Goal: Task Accomplishment & Management: Manage account settings

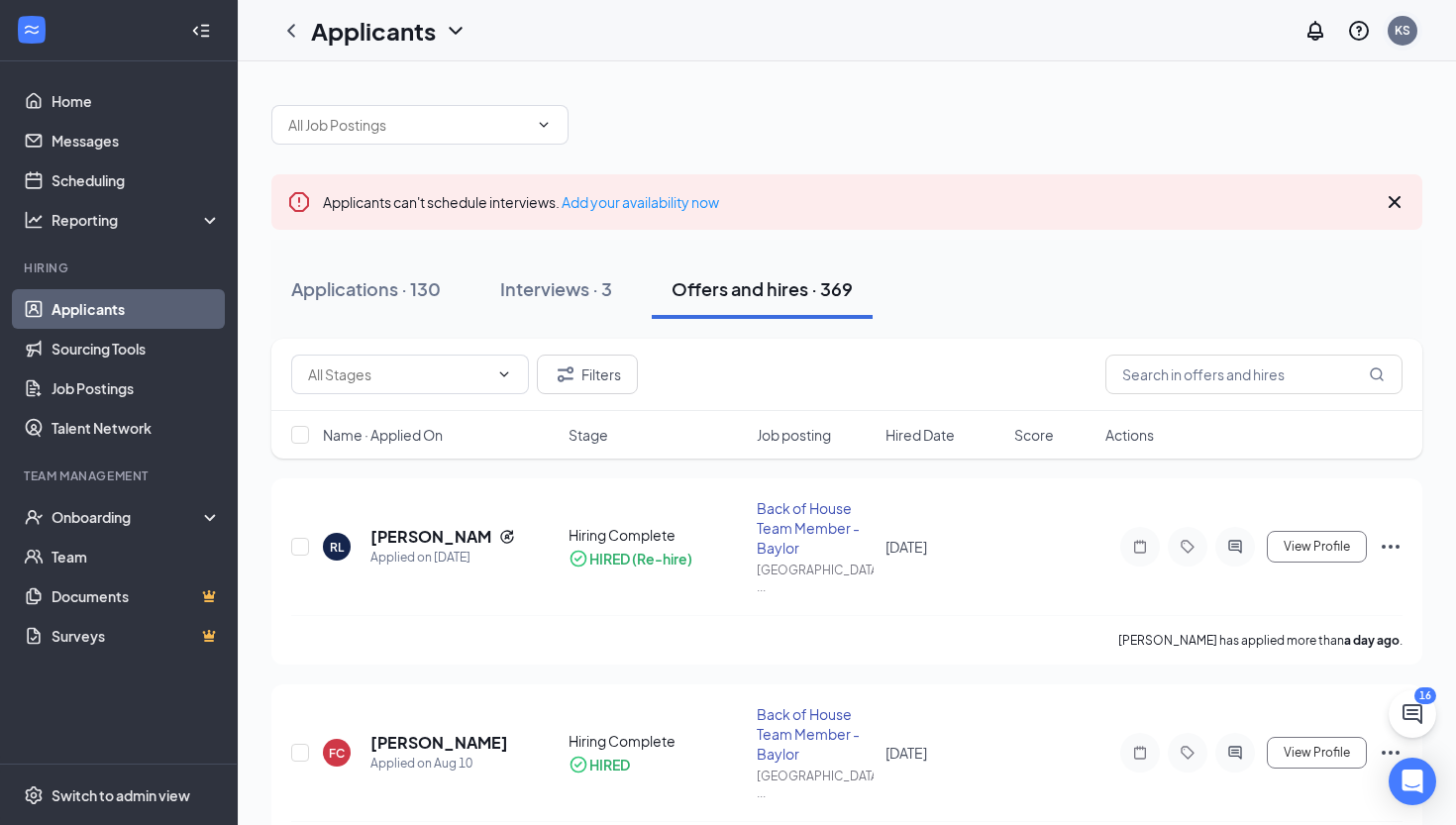
click at [1405, 31] on div "KS" at bounding box center [1402, 30] width 16 height 17
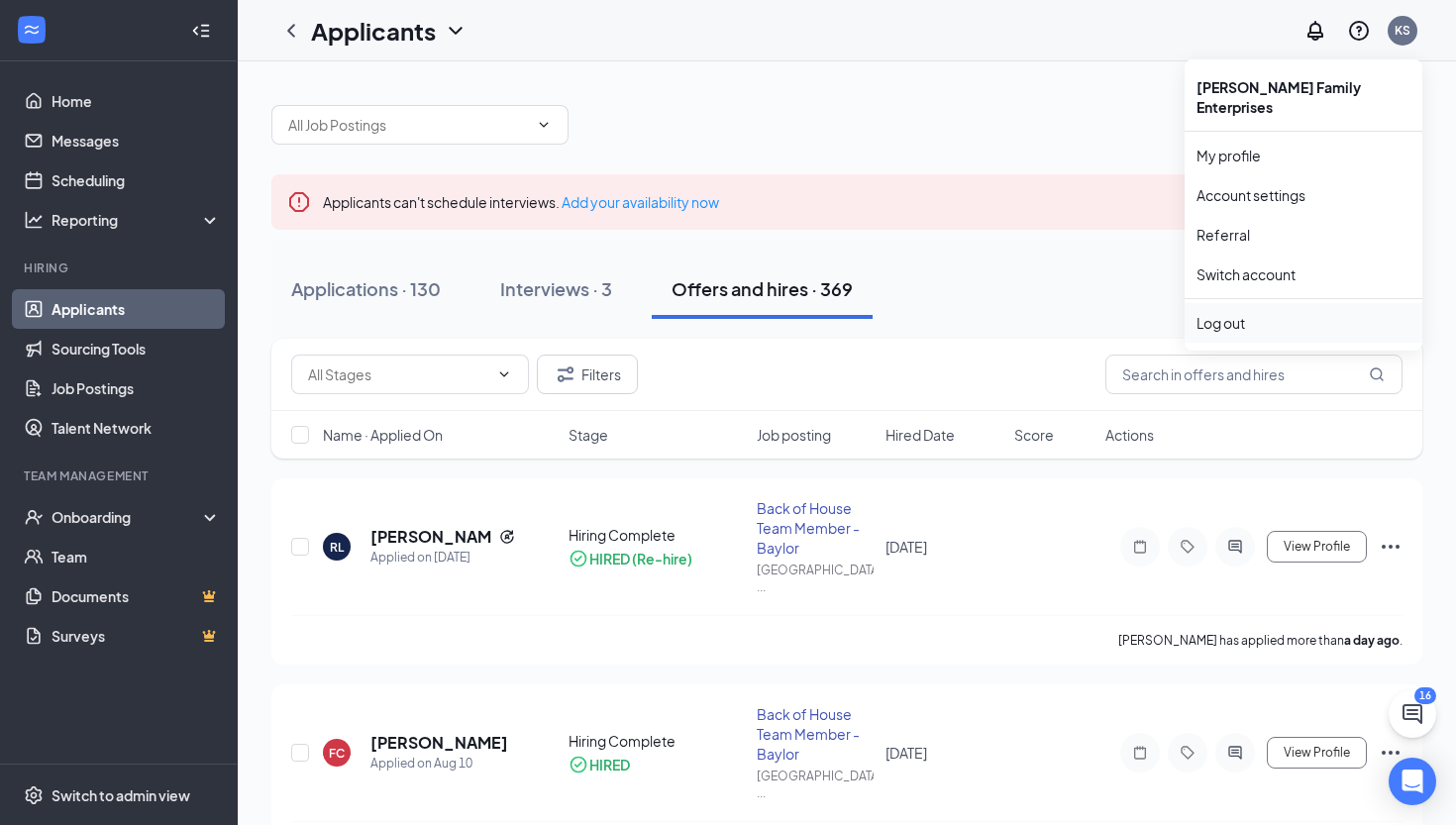
click at [1270, 313] on div "Log out" at bounding box center [1303, 323] width 214 height 20
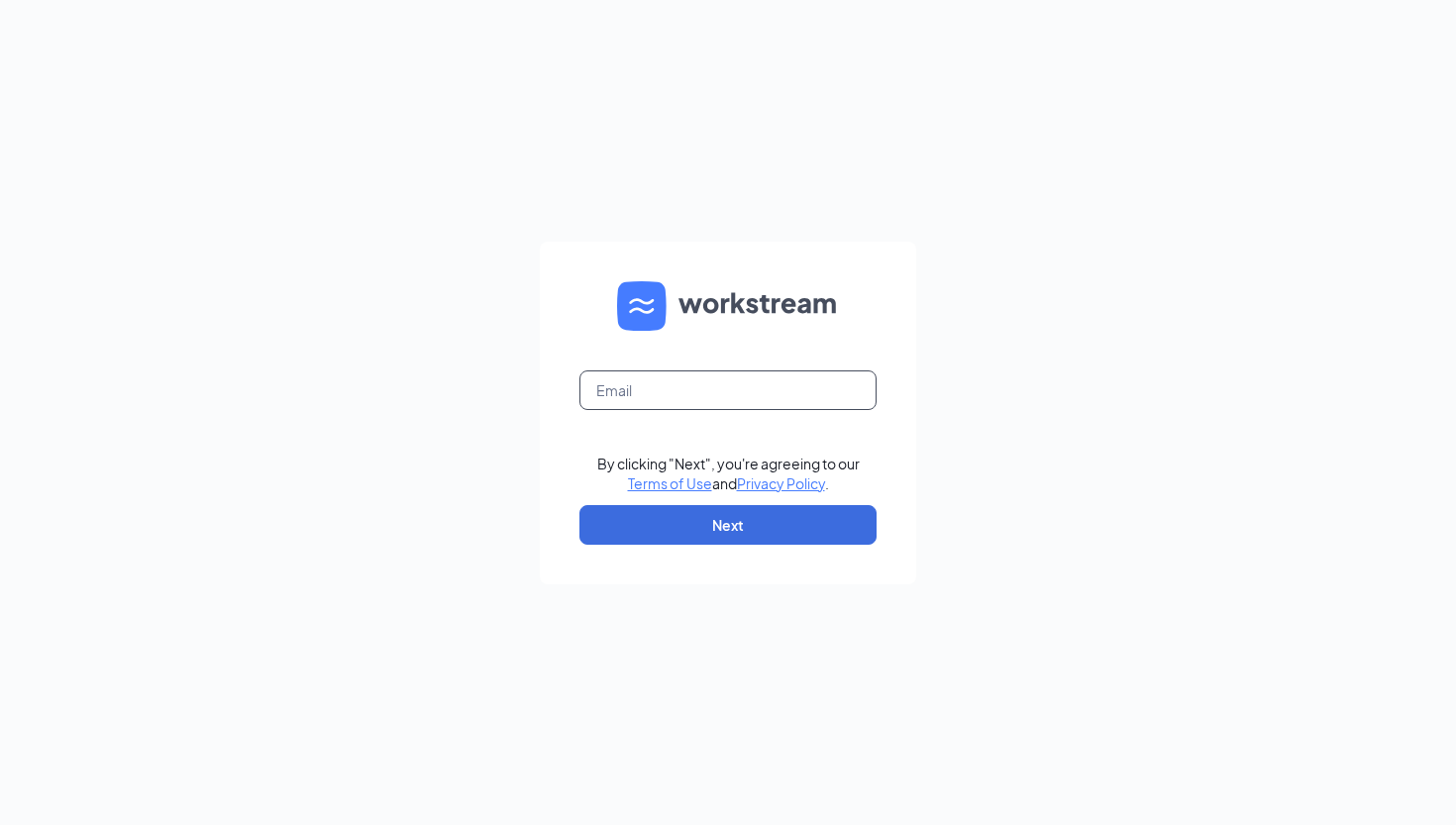
click at [703, 377] on input "text" at bounding box center [728, 391] width 297 height 40
type input "alyssalolmaugh14@gmail.com"
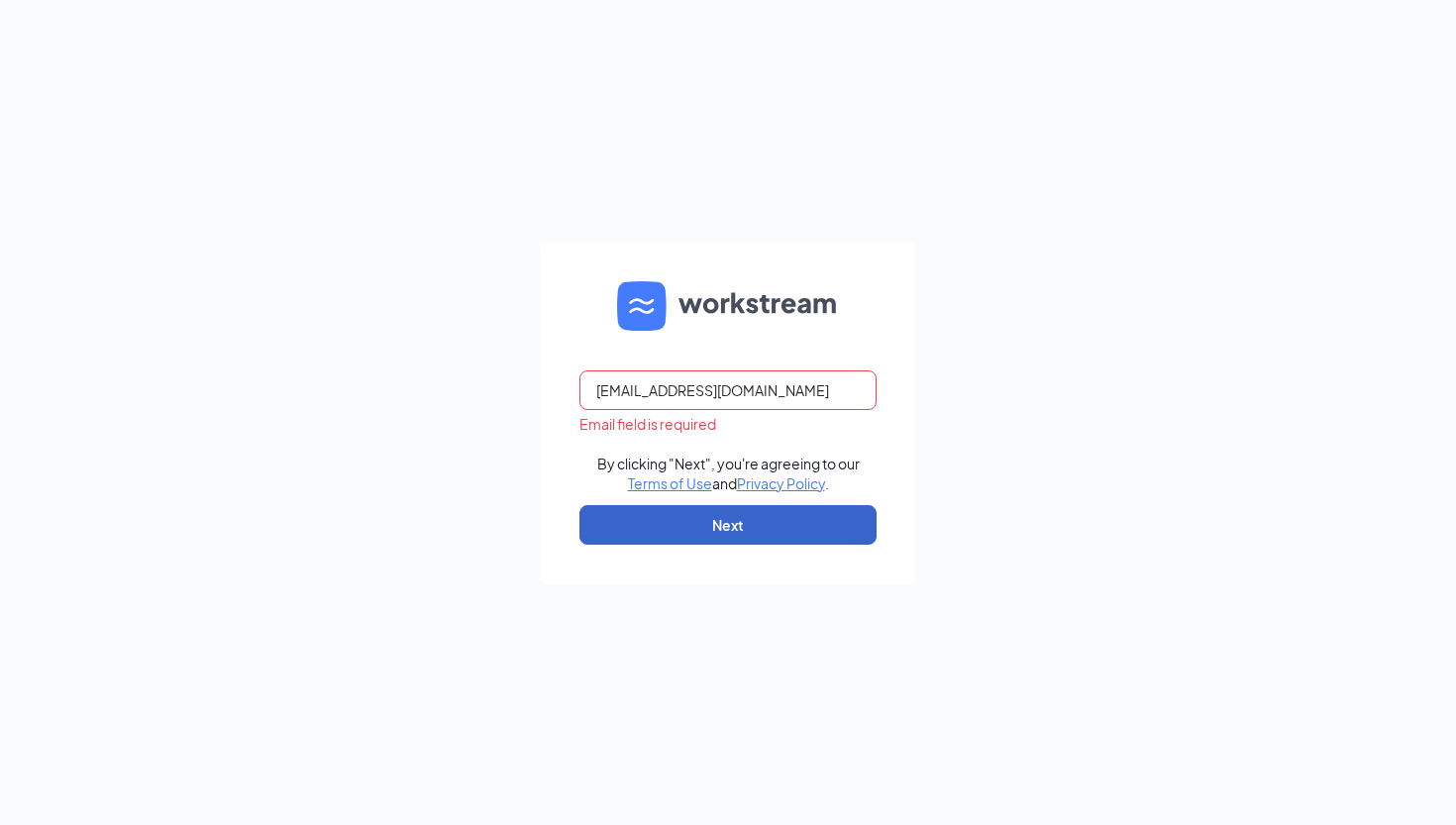
click at [711, 524] on button "Next" at bounding box center [728, 526] width 297 height 40
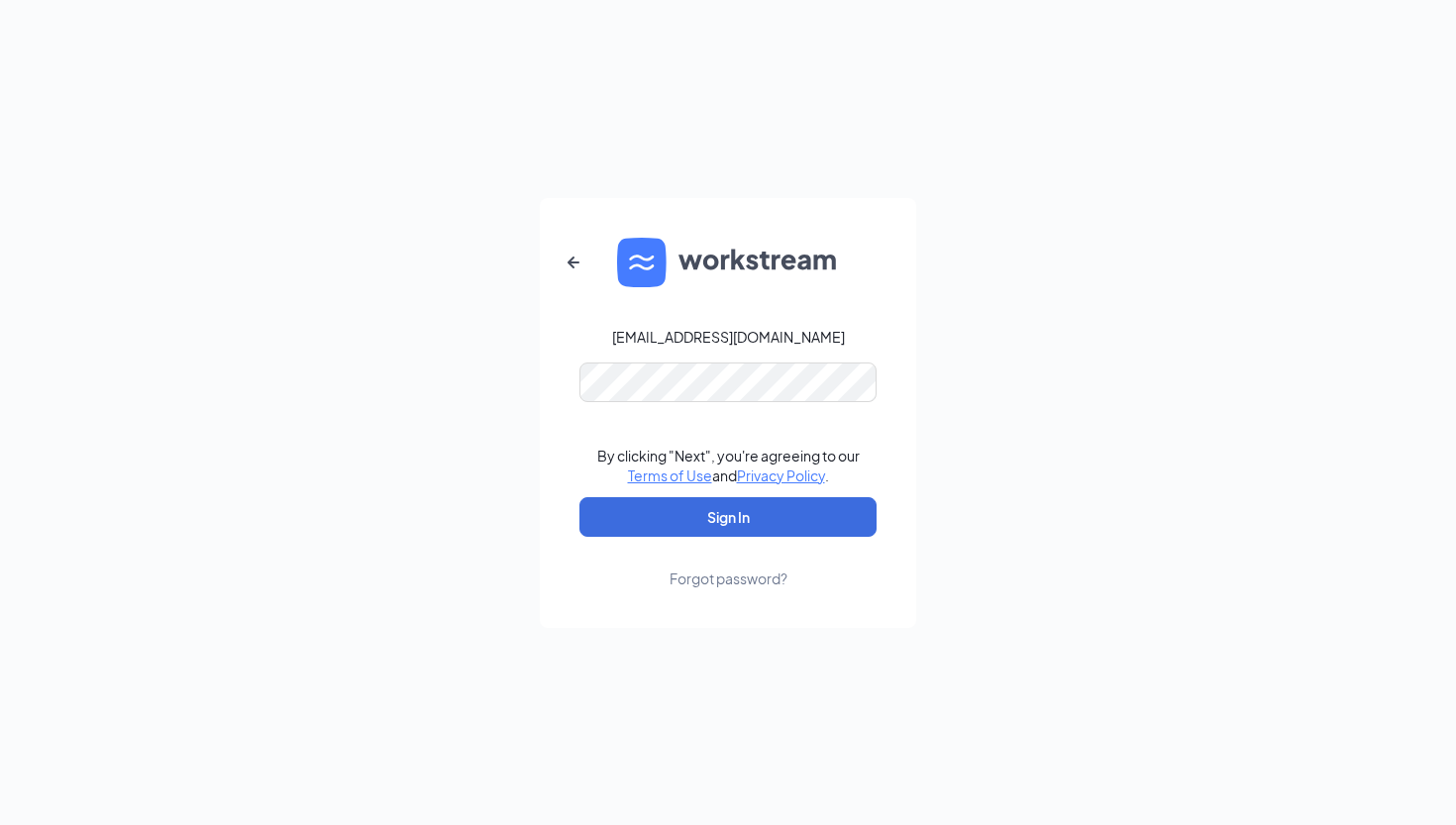
click at [656, 412] on form "alyssalolmaugh14@gmail.com By clicking "Next", you're agreeing to our Terms of …" at bounding box center [728, 413] width 377 height 430
click at [746, 505] on button "Sign In" at bounding box center [728, 518] width 297 height 40
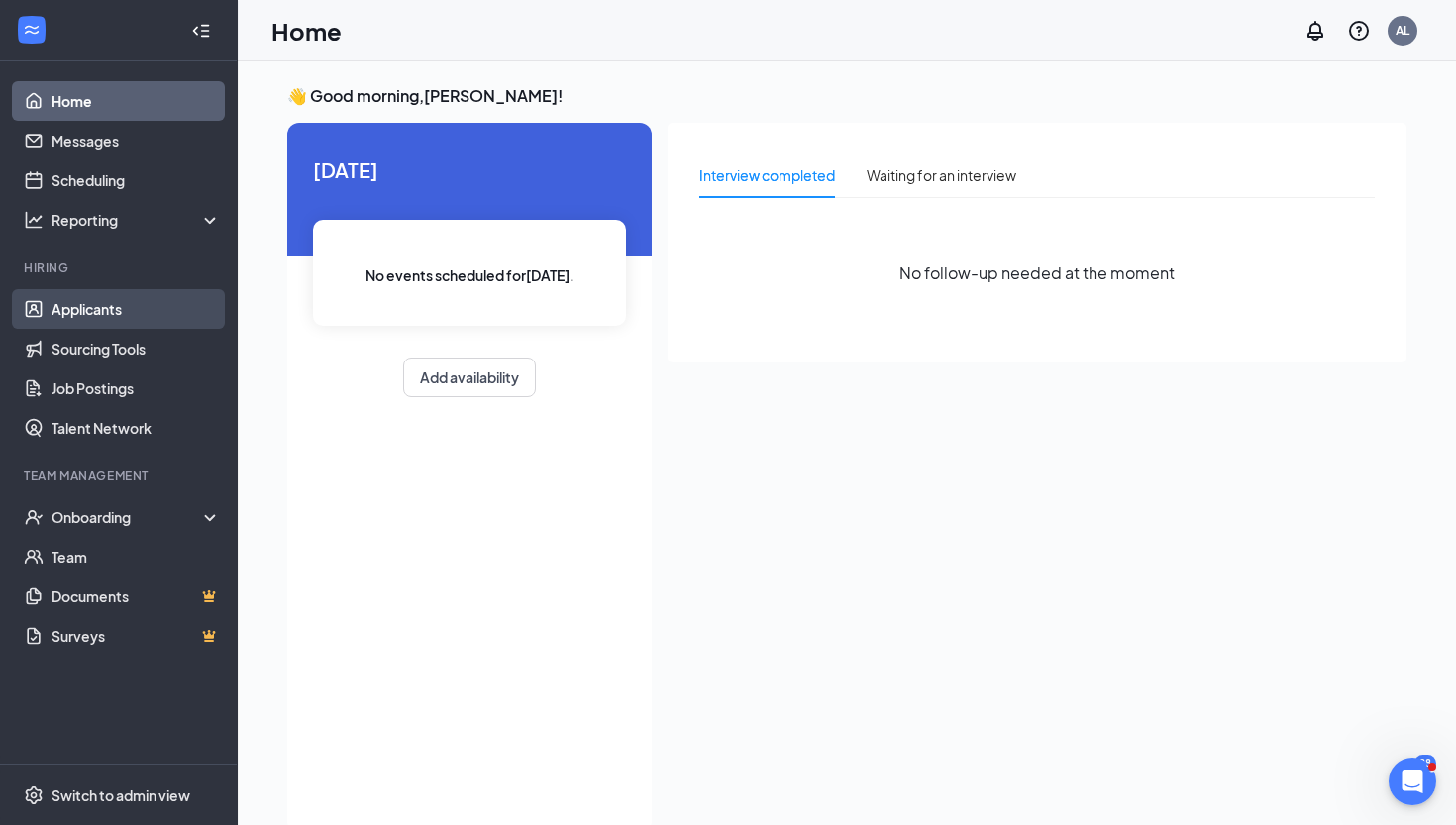
click at [91, 315] on link "Applicants" at bounding box center [136, 309] width 169 height 40
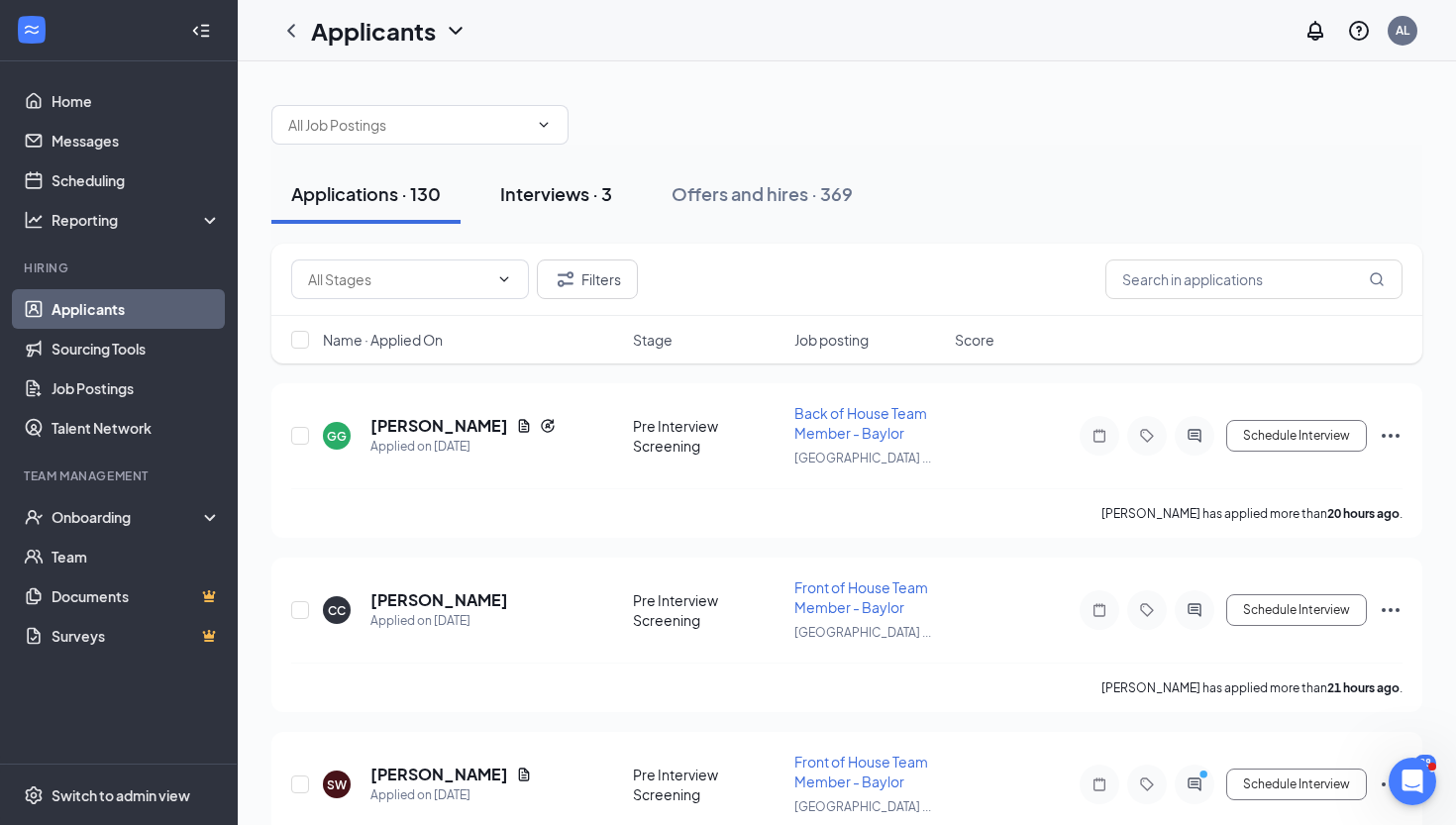
click at [556, 205] on div "Interviews · 3" at bounding box center [556, 193] width 112 height 25
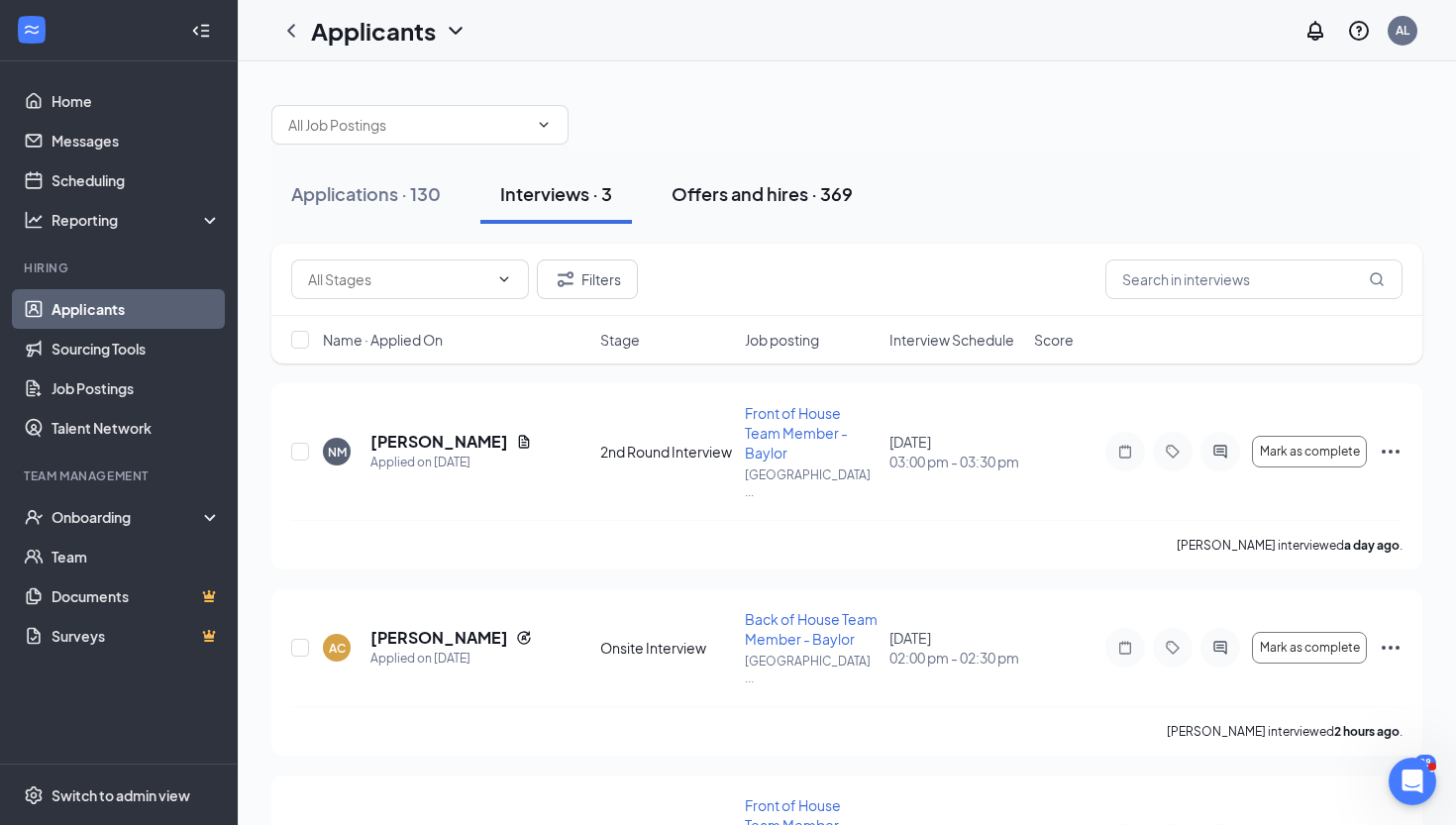
click at [786, 195] on div "Offers and hires · 369" at bounding box center [762, 193] width 181 height 25
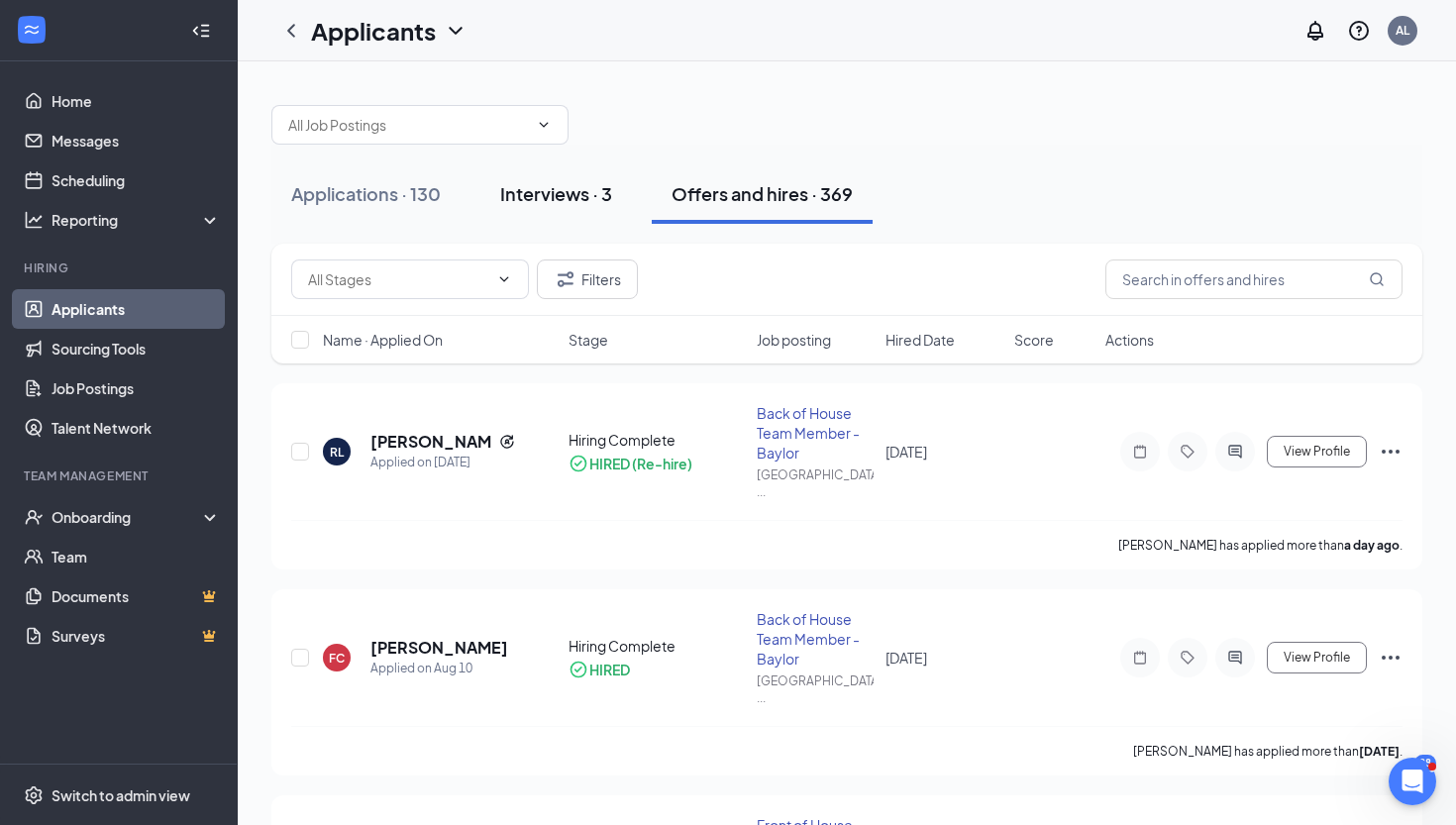
click at [554, 184] on div "Interviews · 3" at bounding box center [556, 193] width 112 height 25
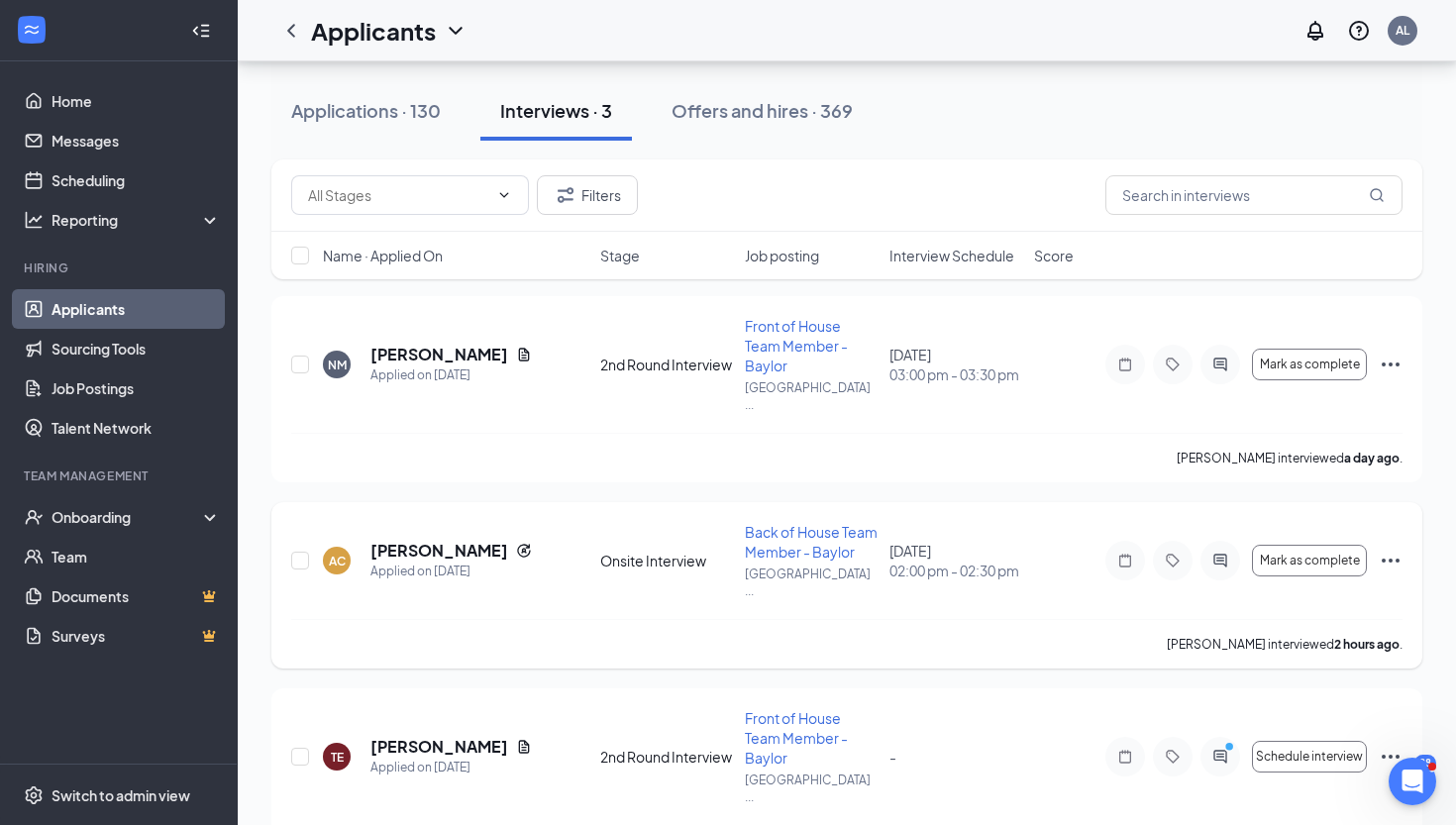
scroll to position [110, 0]
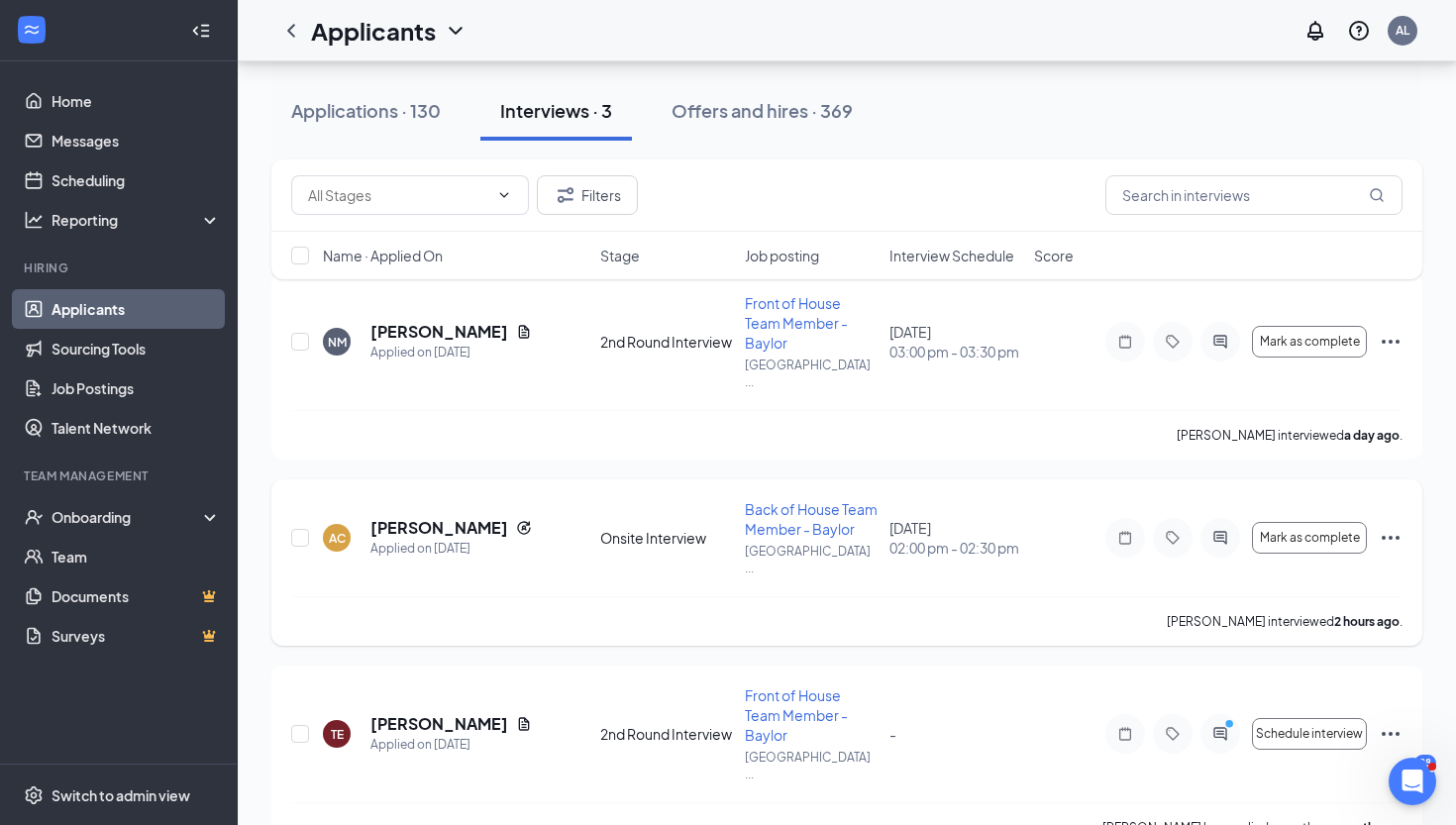
click at [1400, 527] on icon "Ellipses" at bounding box center [1391, 538] width 24 height 24
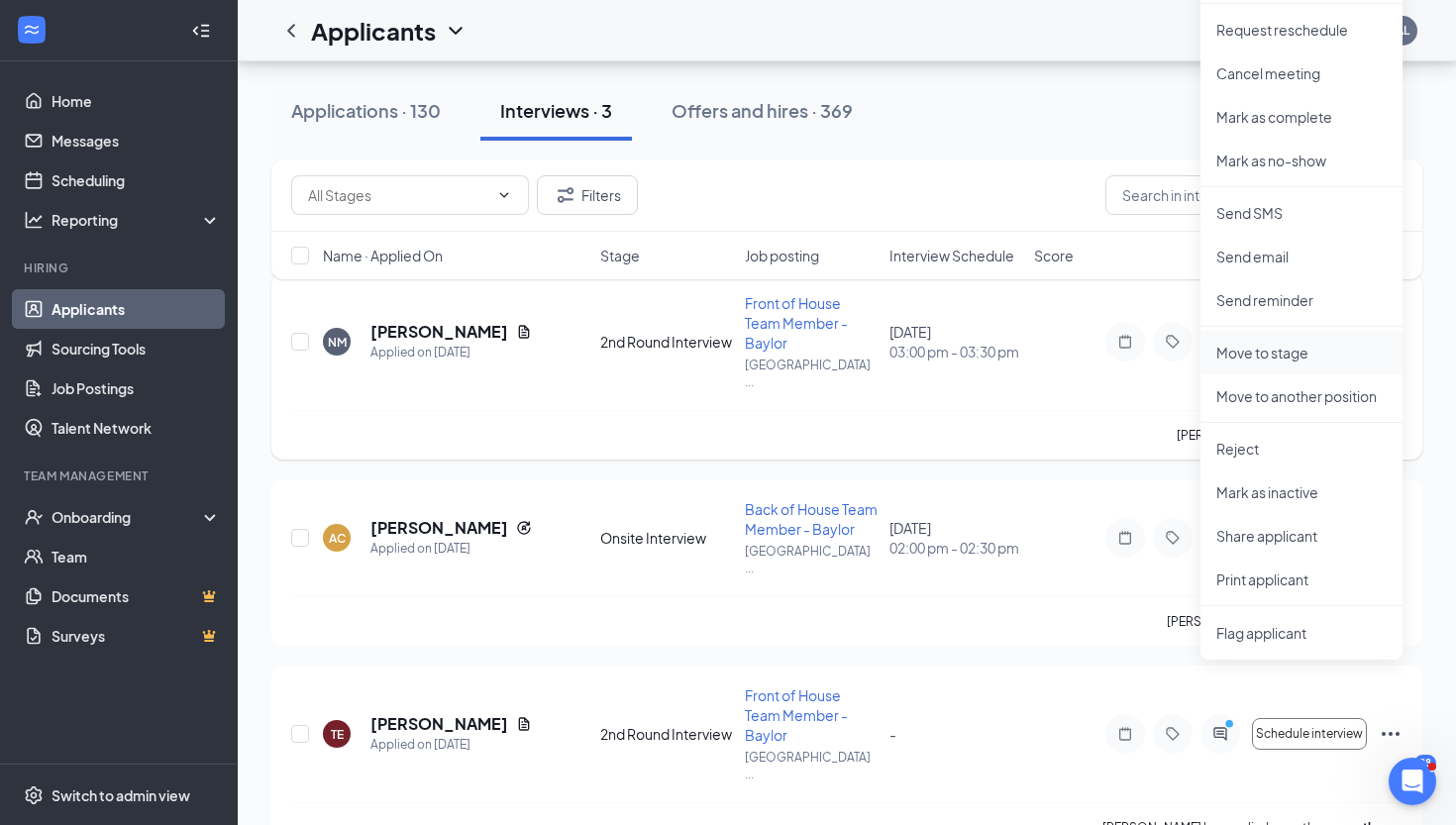
click at [1279, 361] on p "Move to stage" at bounding box center [1301, 353] width 170 height 20
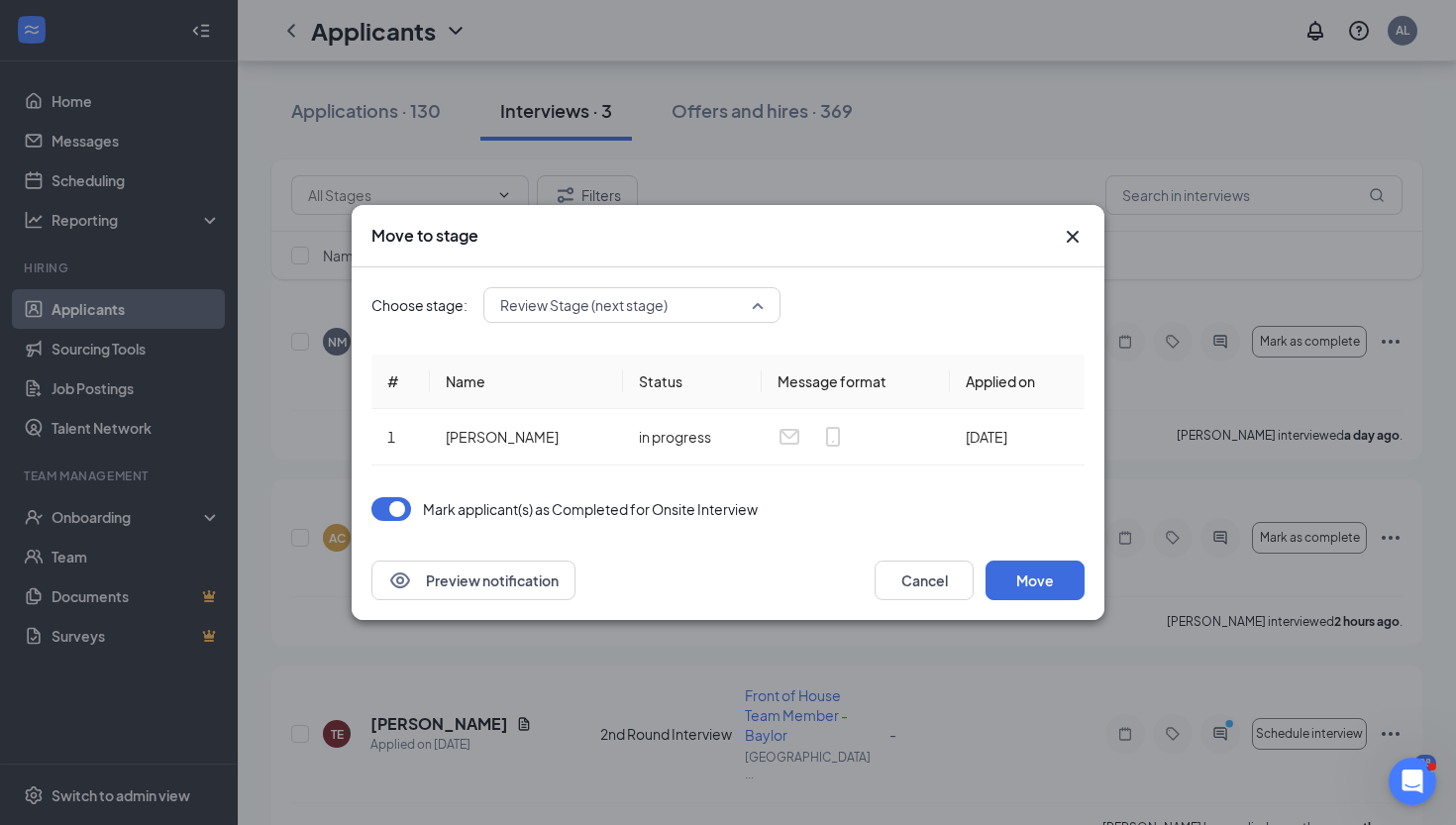
click at [597, 299] on span "Review Stage (next stage)" at bounding box center [584, 305] width 168 height 30
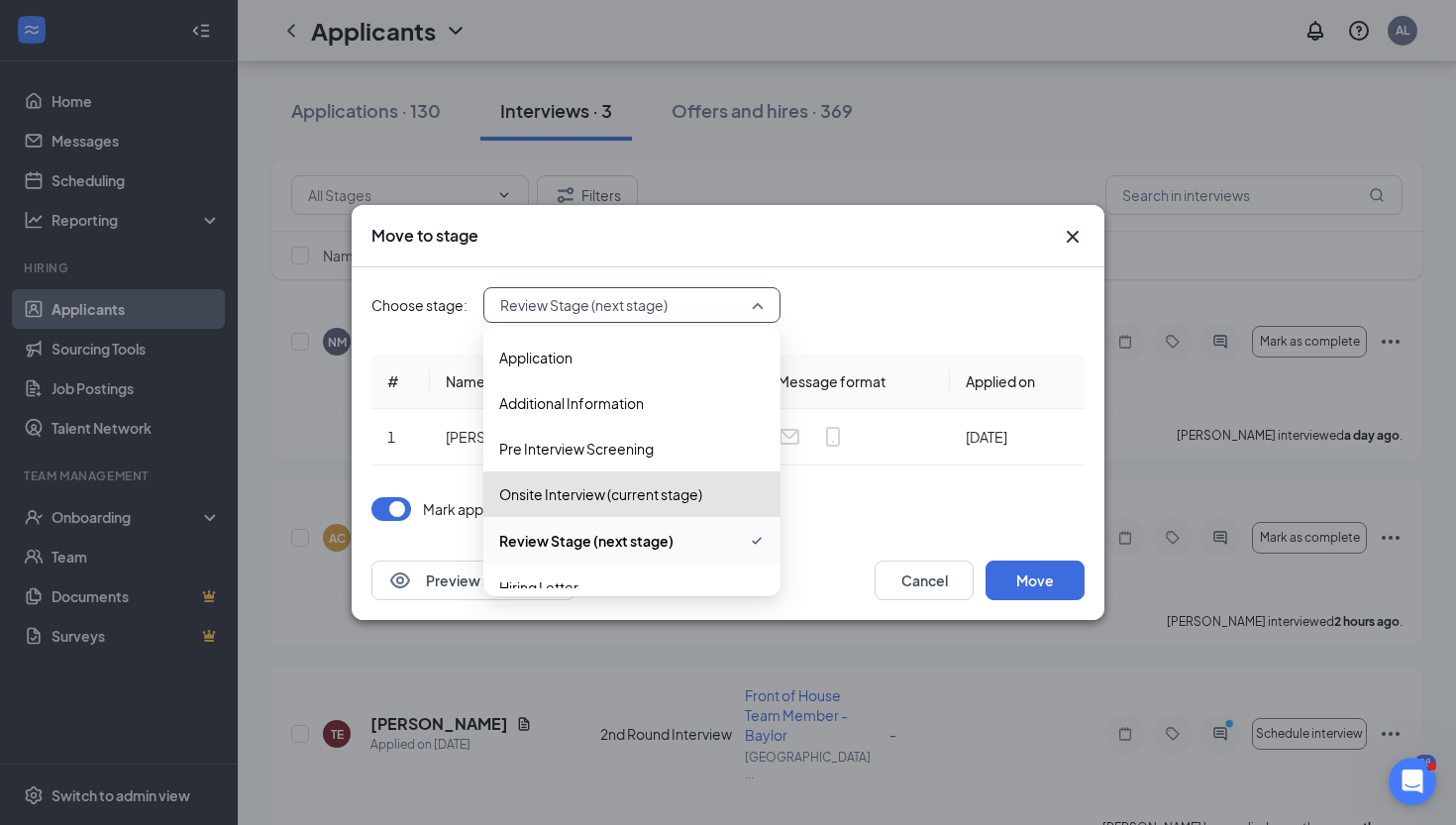
scroll to position [67, 0]
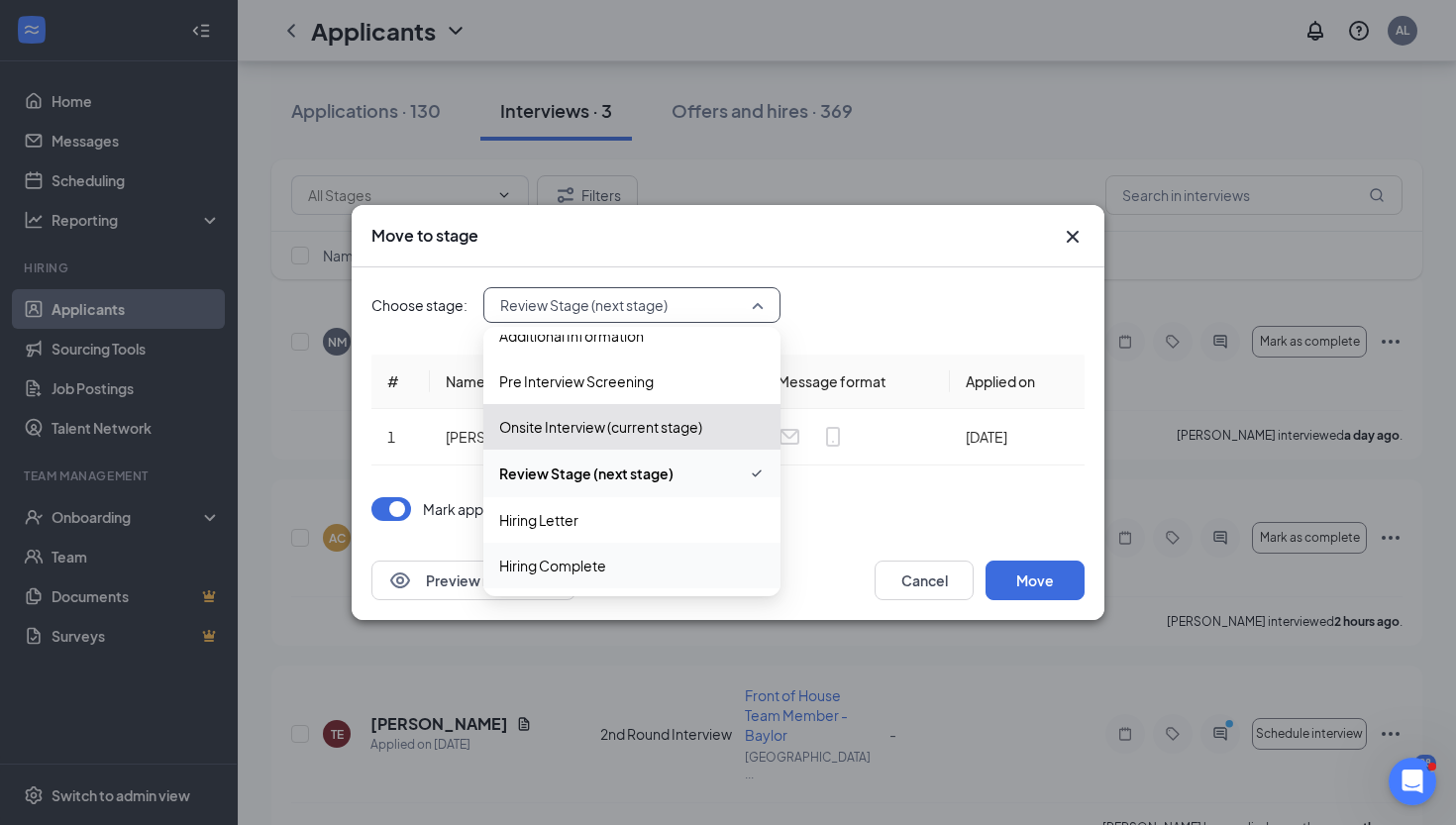
click at [572, 580] on div "Hiring Complete" at bounding box center [632, 566] width 297 height 46
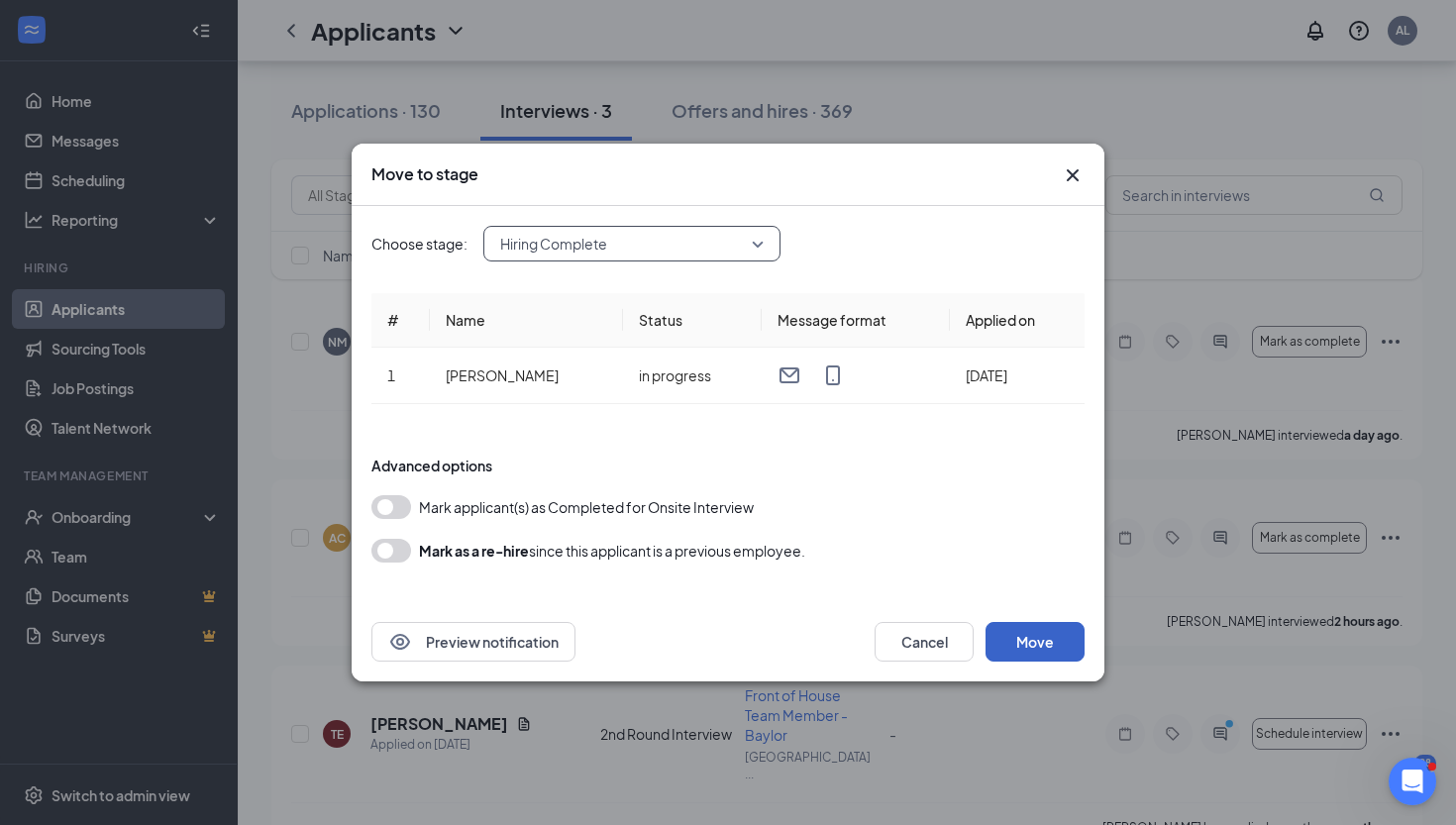
click at [1019, 642] on button "Move" at bounding box center [1035, 643] width 99 height 40
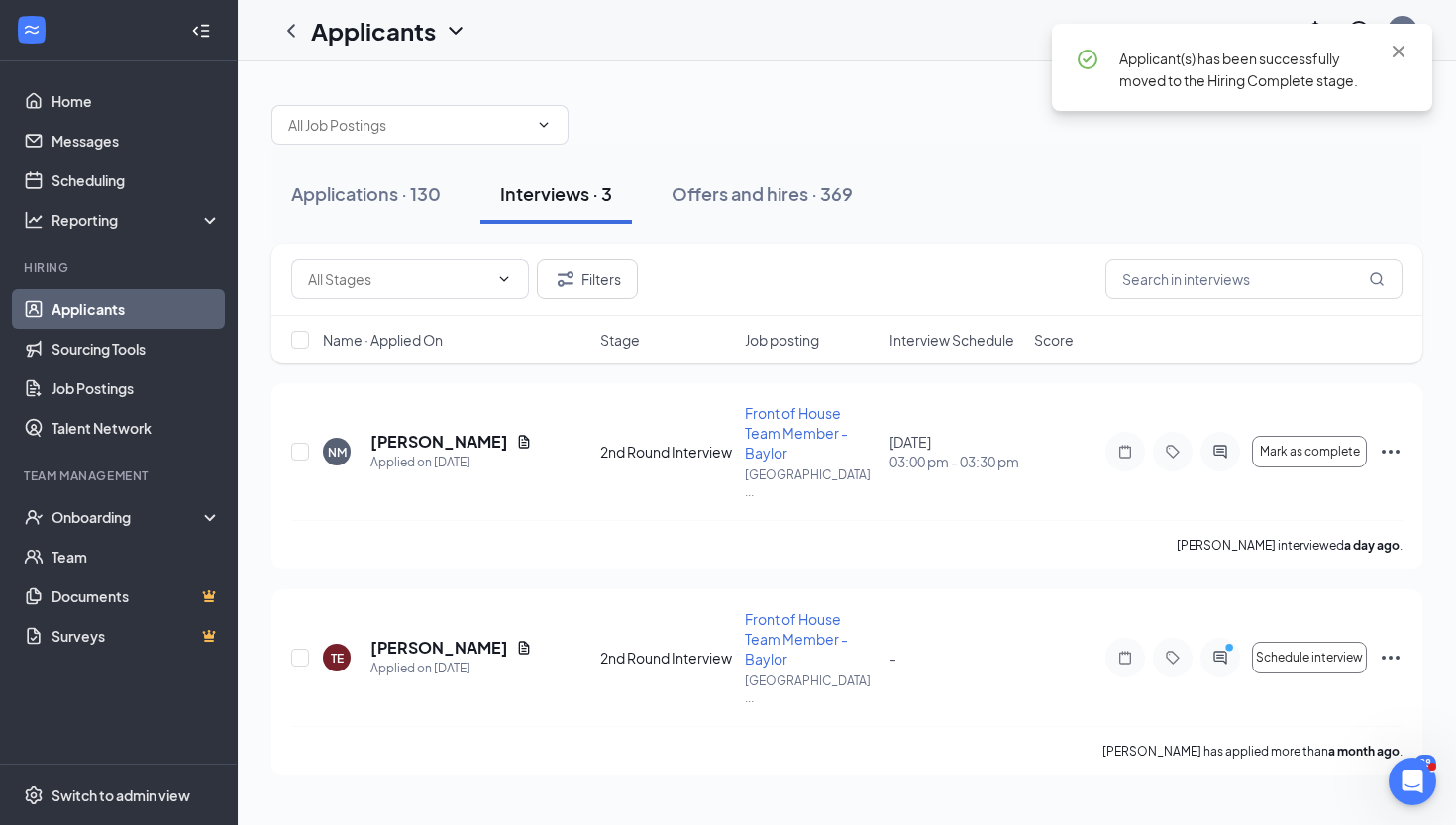
scroll to position [0, 0]
click at [85, 512] on div "Onboarding" at bounding box center [128, 518] width 153 height 20
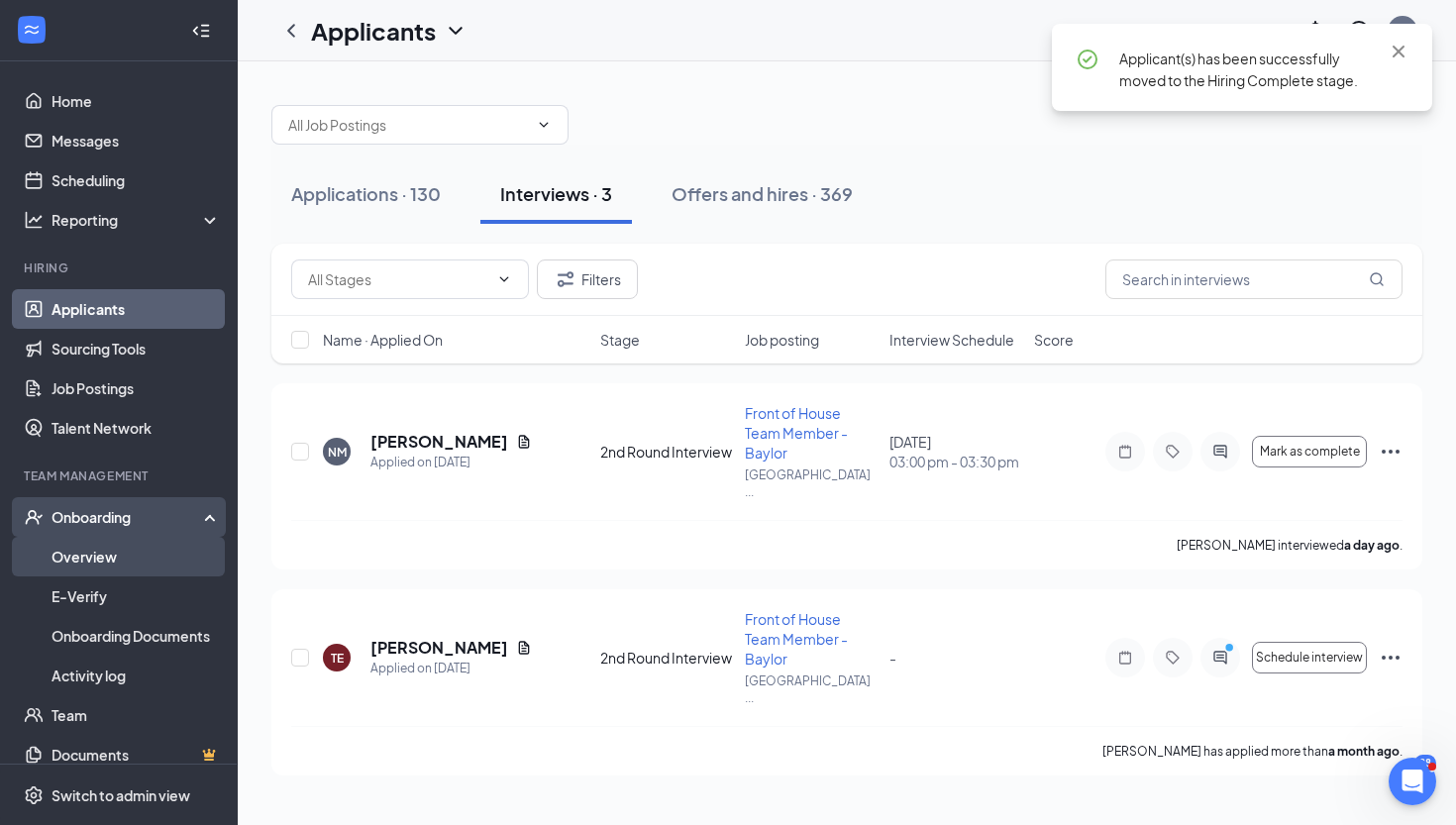
click at [87, 552] on link "Overview" at bounding box center [136, 557] width 169 height 40
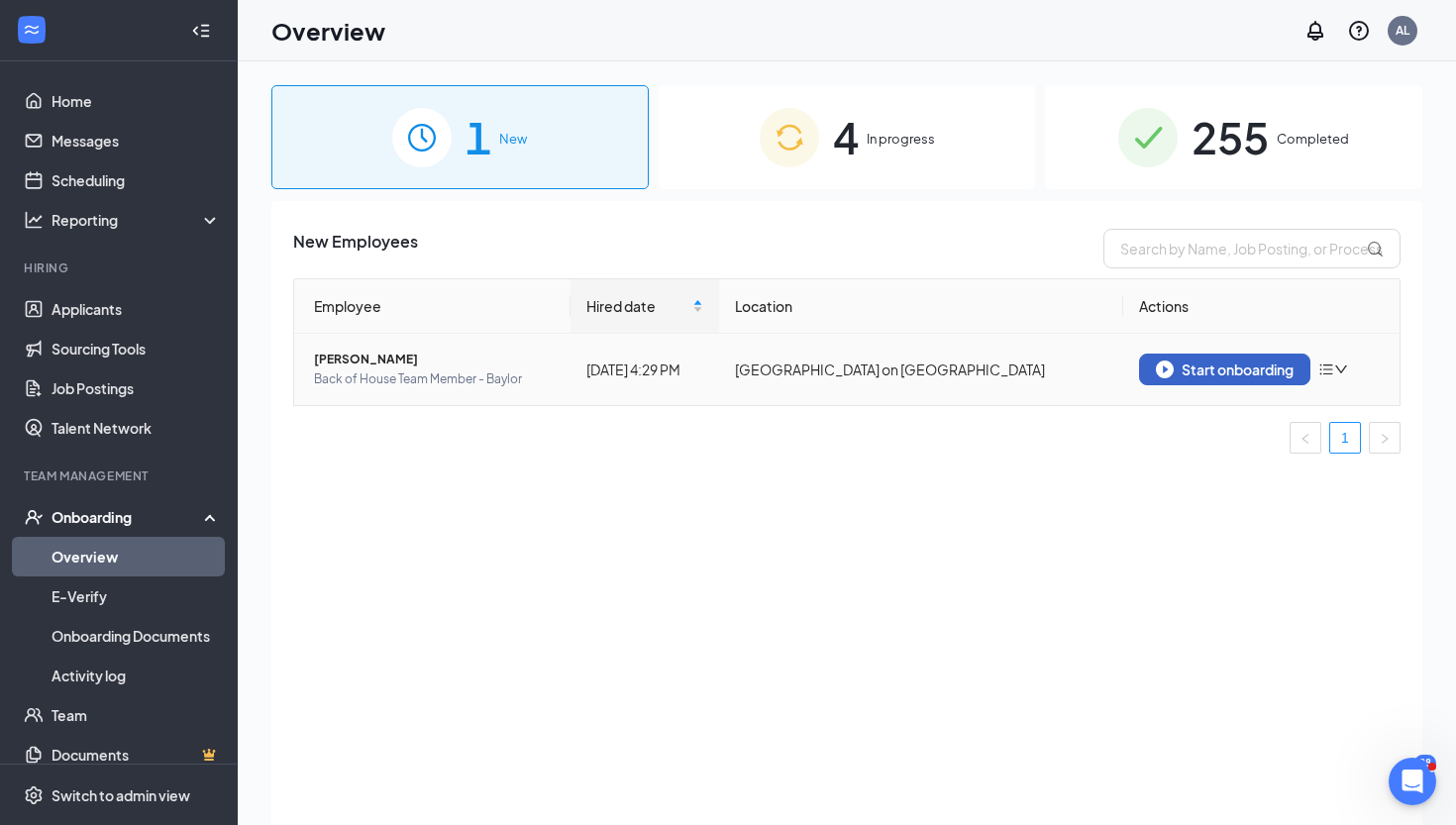
click at [1191, 365] on div "Start onboarding" at bounding box center [1224, 370] width 138 height 18
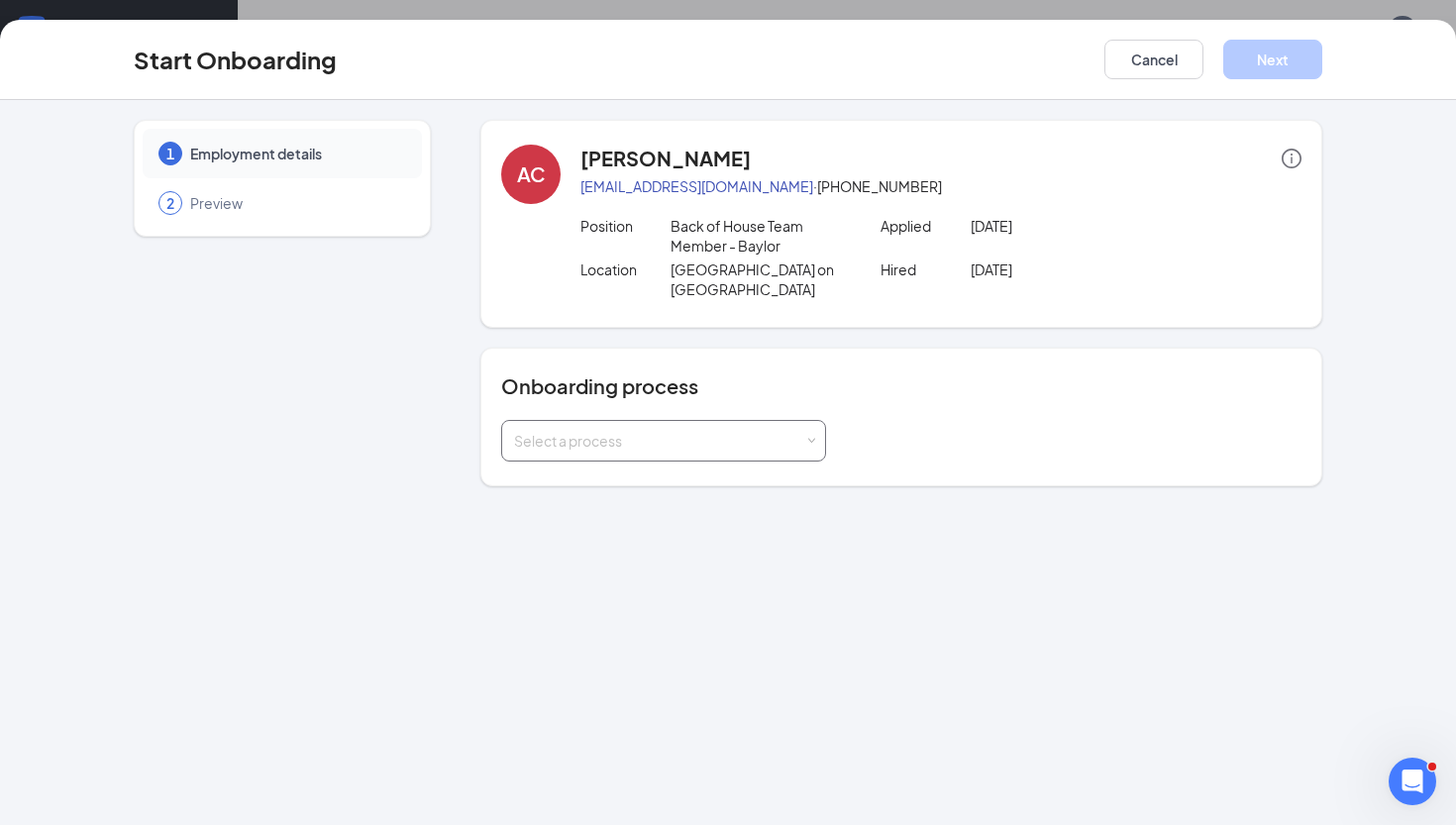
click at [671, 451] on div "Select a process" at bounding box center [664, 441] width 299 height 40
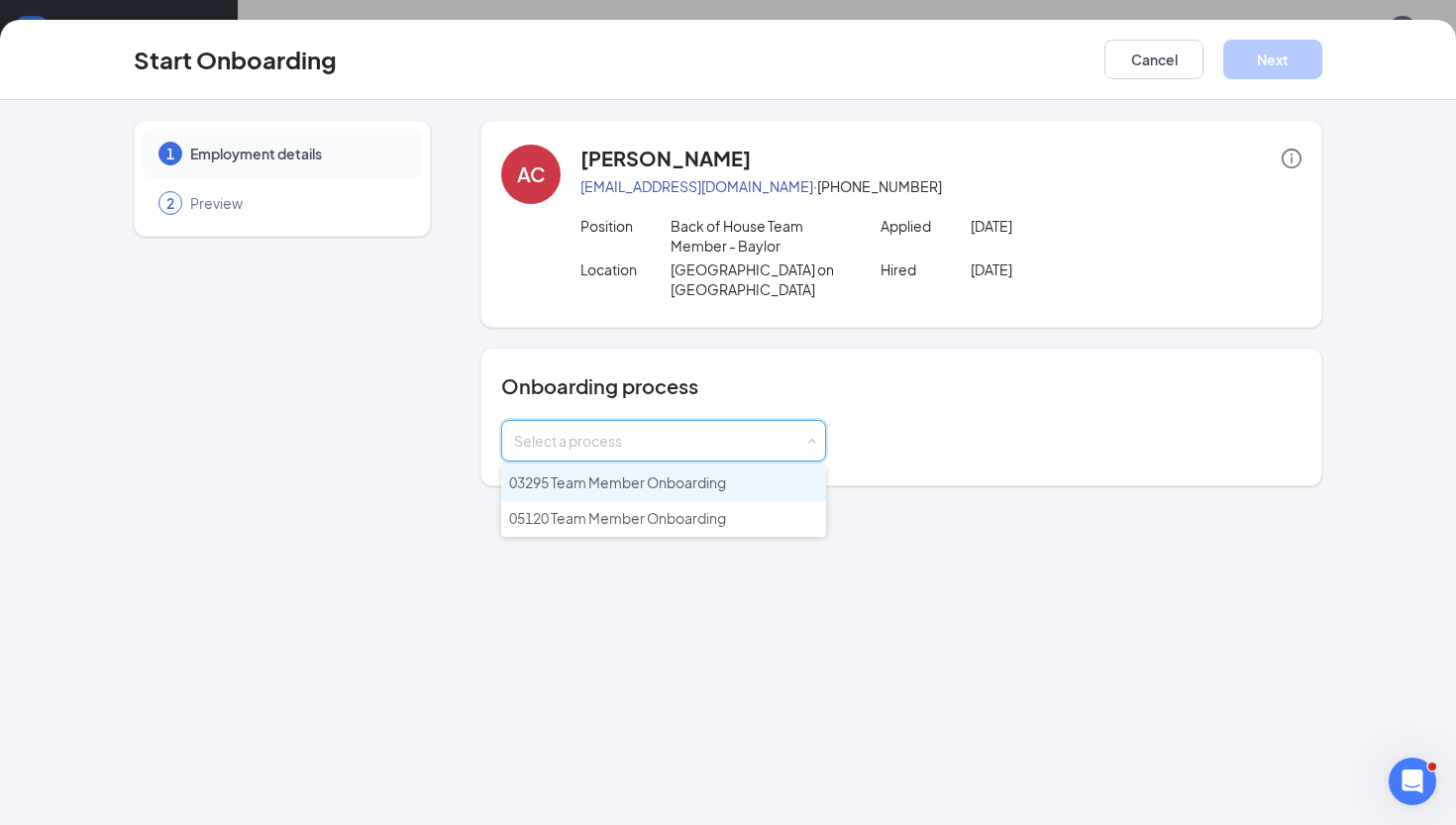
click at [616, 489] on span "03295 Team Member Onboarding" at bounding box center [617, 483] width 217 height 18
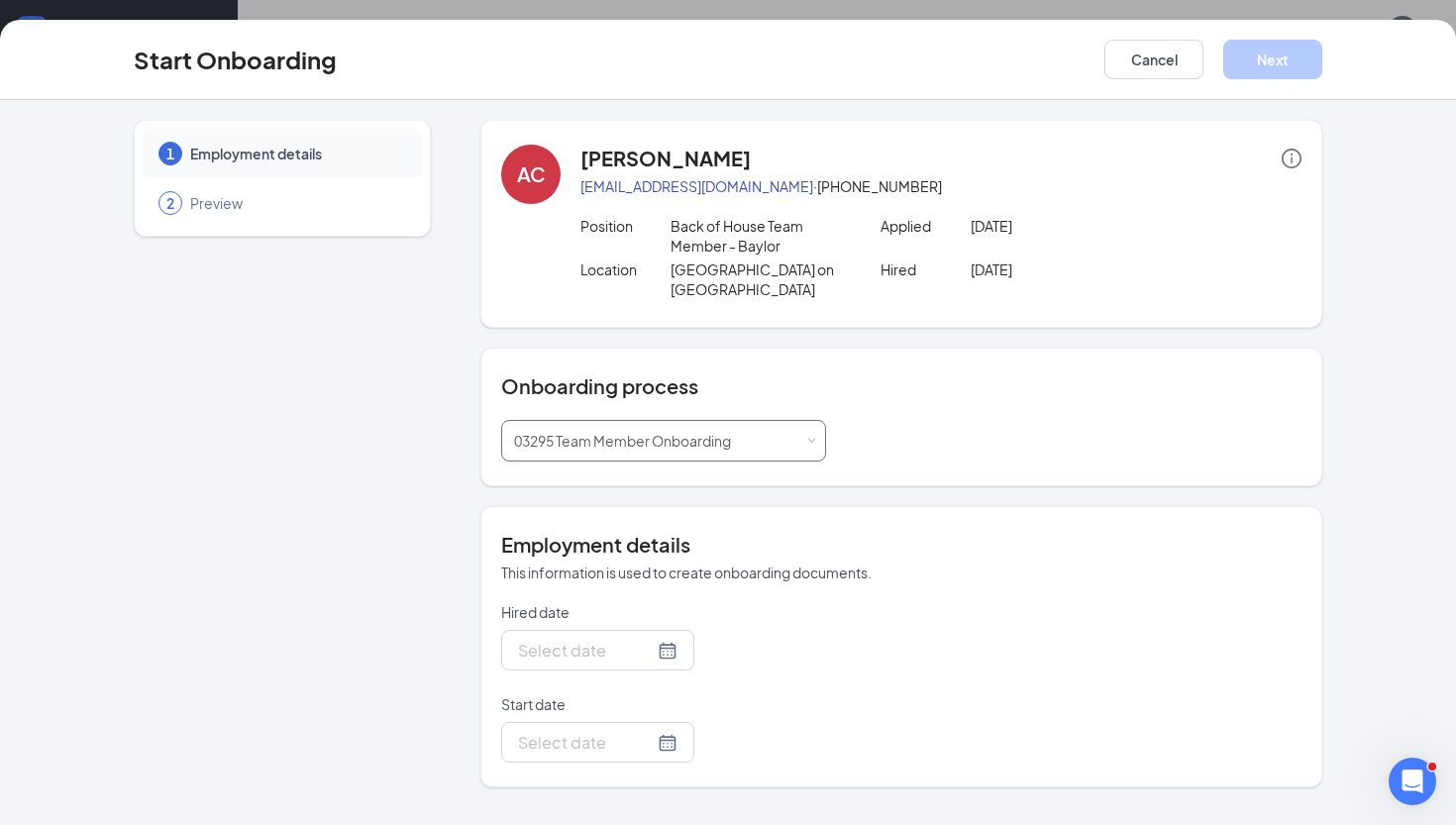
type input "[DATE]"
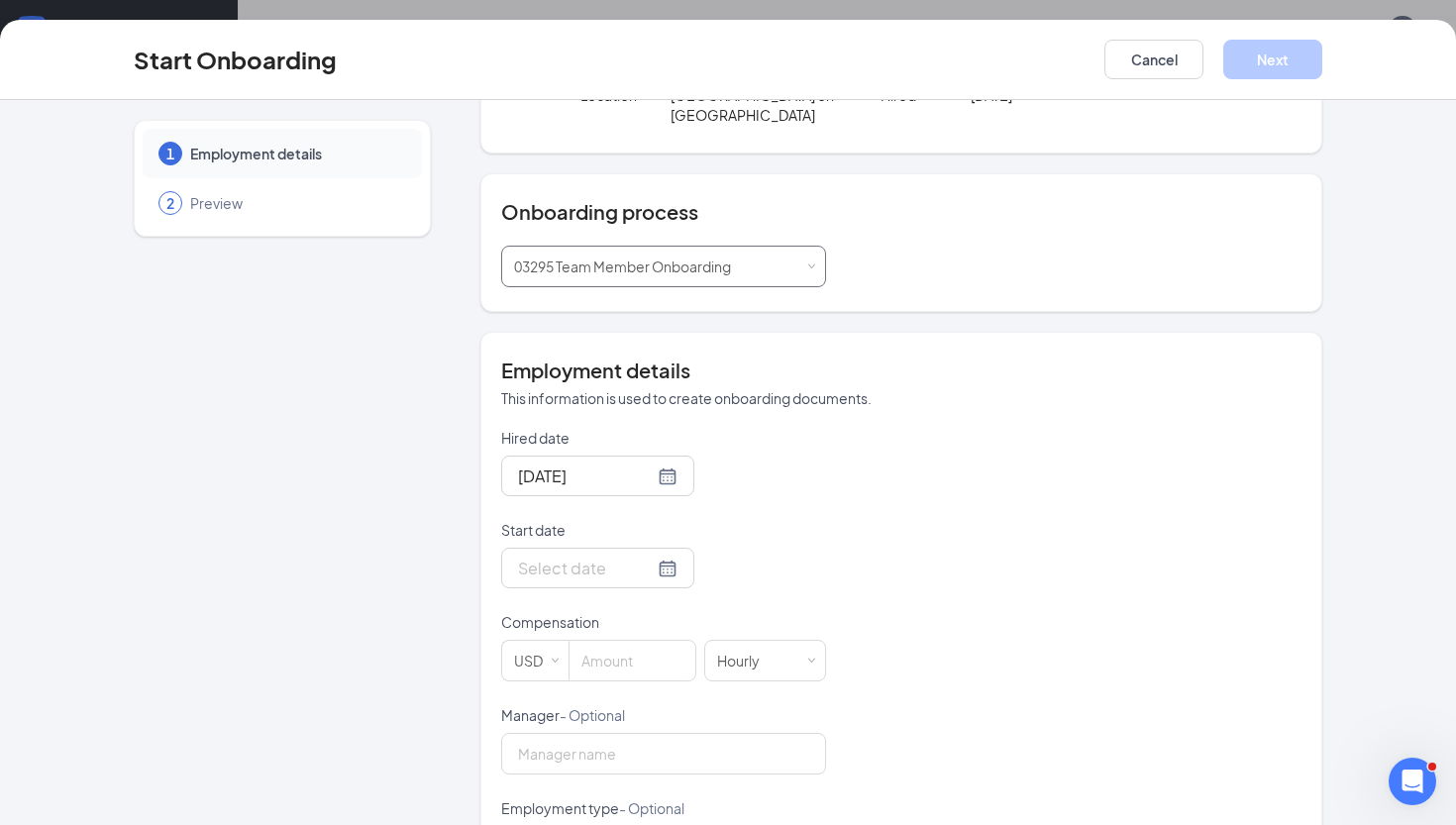
scroll to position [196, 0]
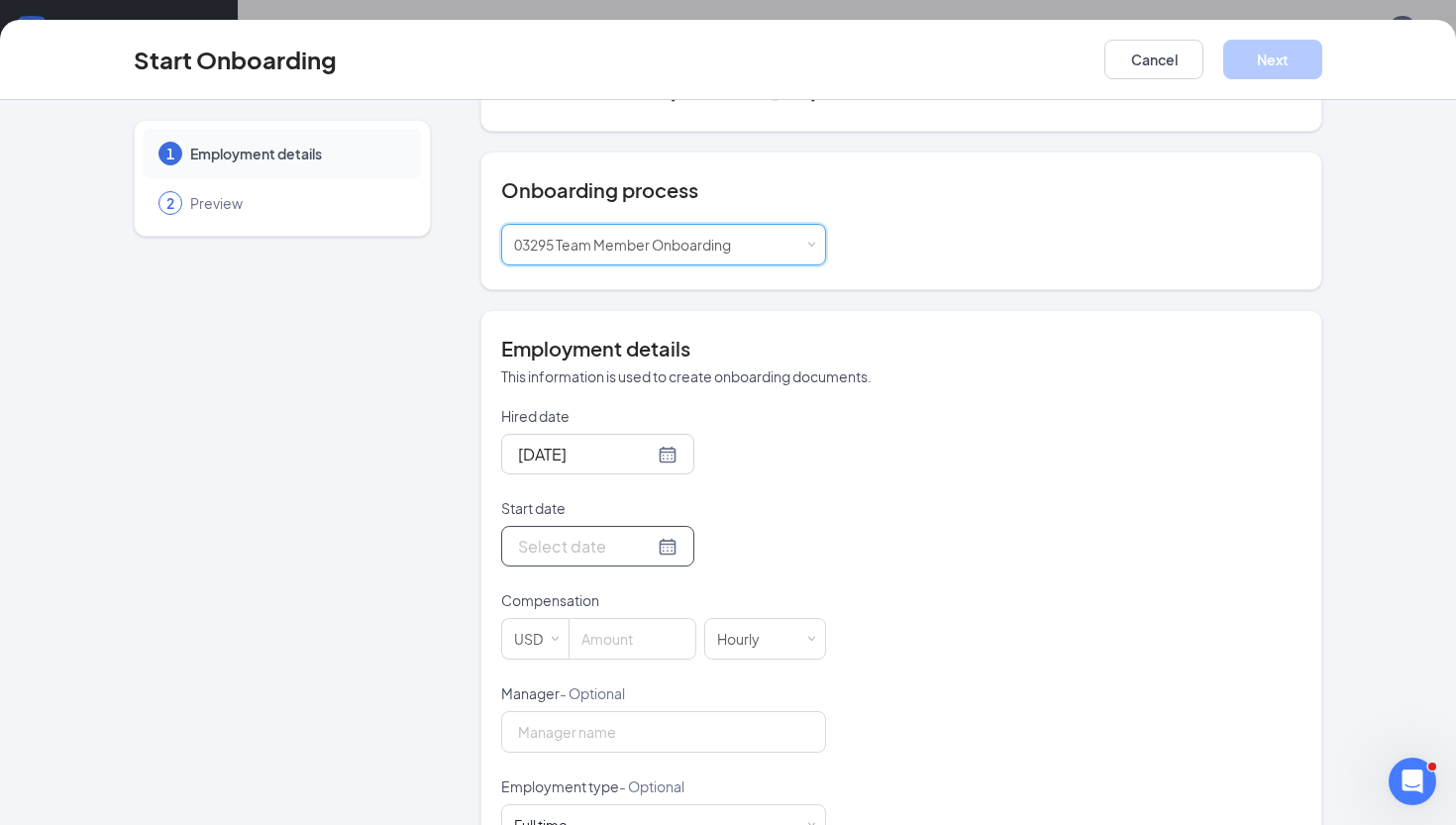
click at [646, 548] on div at bounding box center [598, 546] width 160 height 25
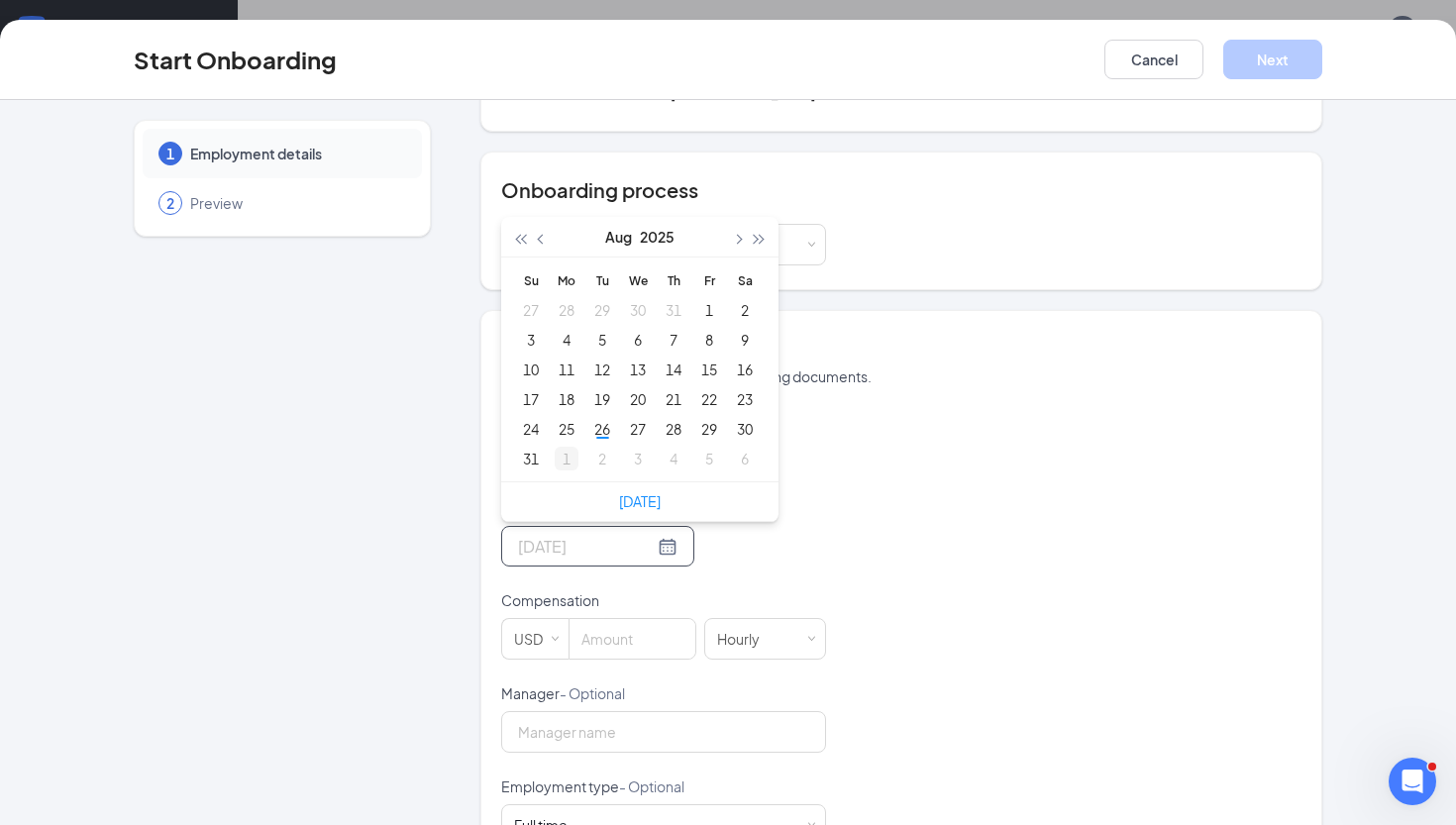
type input "[DATE]"
click at [562, 462] on div "1" at bounding box center [567, 459] width 24 height 24
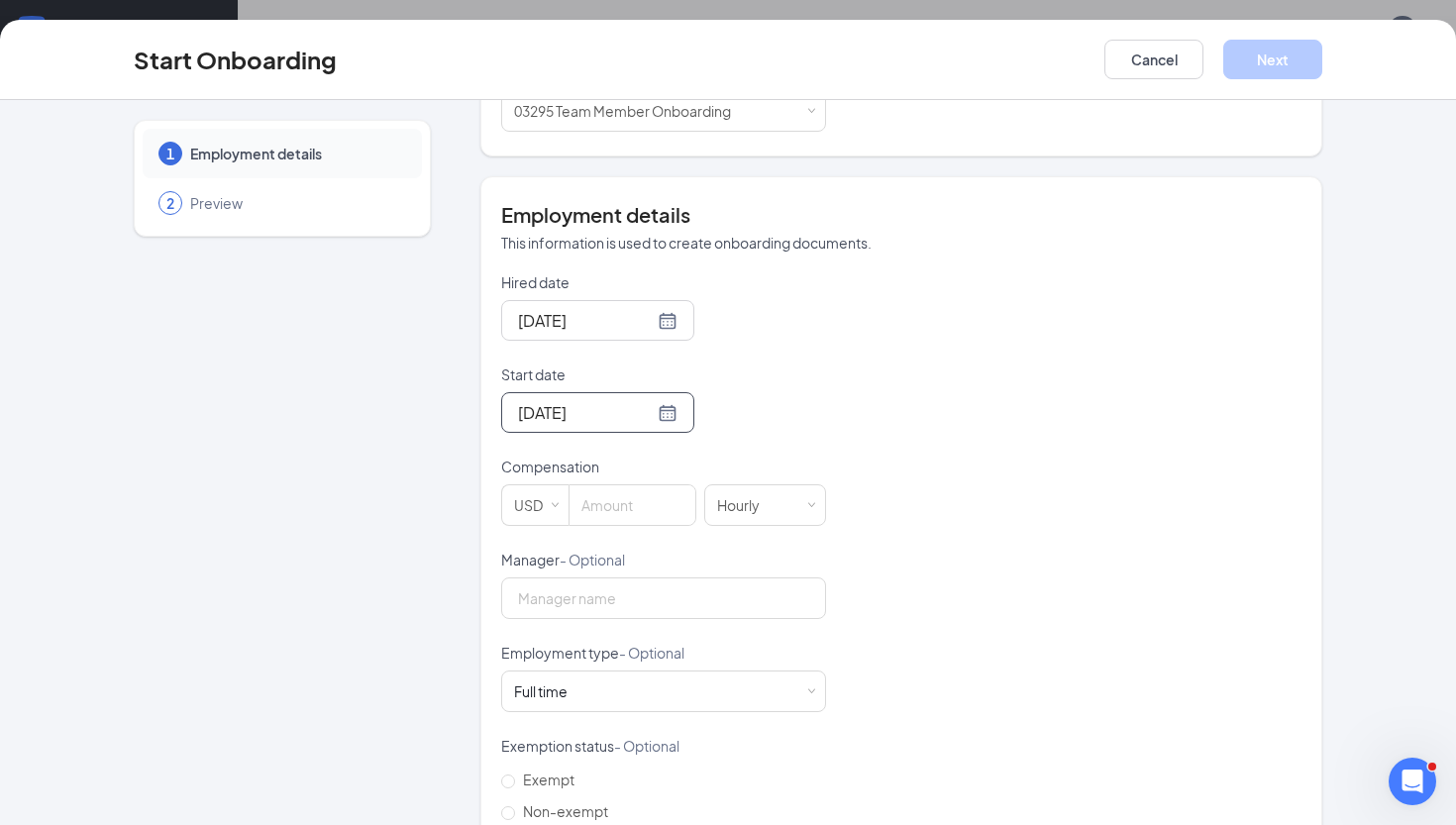
scroll to position [349, 0]
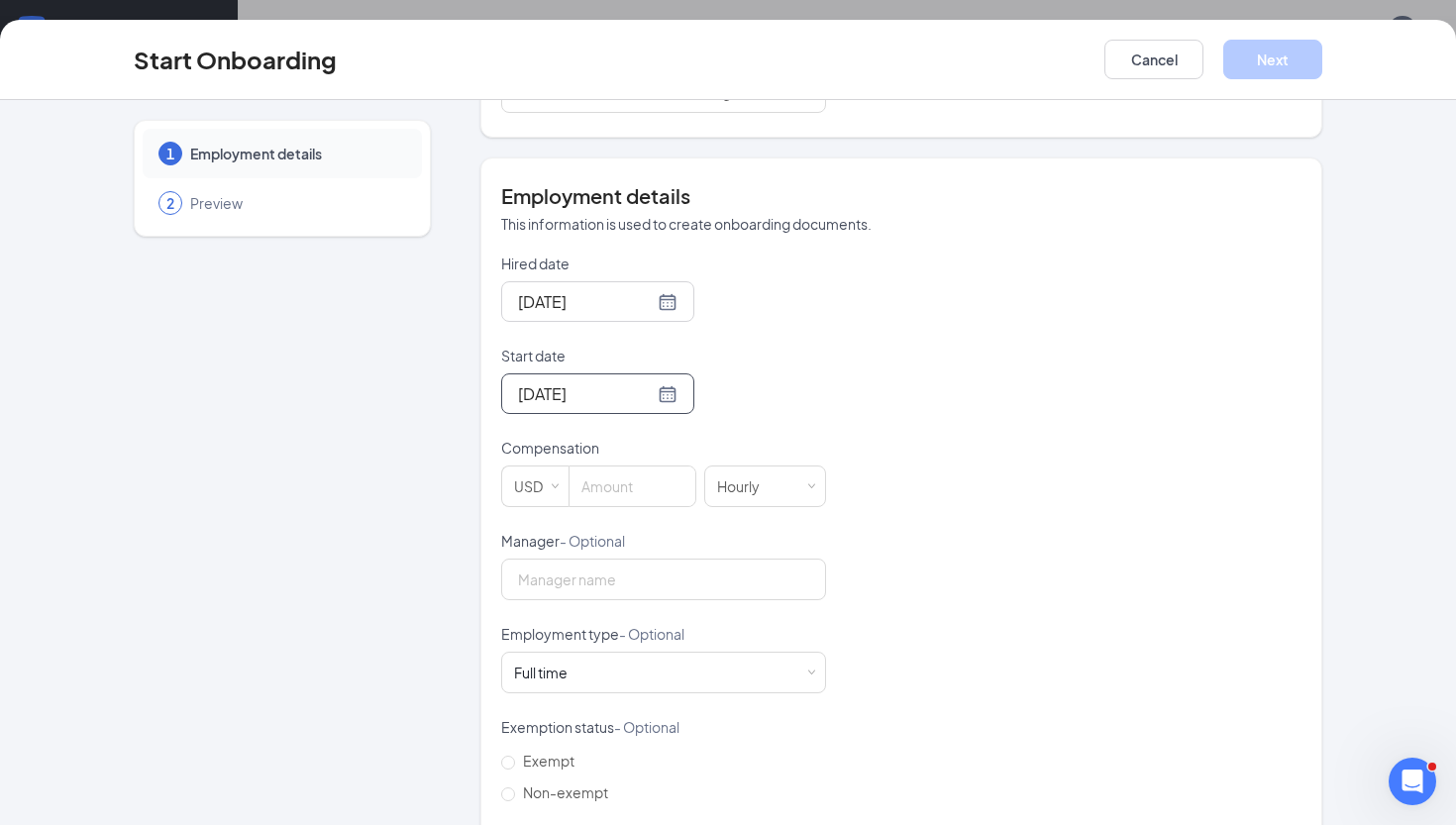
click at [590, 508] on form "Hired date [DATE] Start date [DATE] [DATE] Su Mo Tu We Th Fr Sa 31 1 2 3 4 5 6 …" at bounding box center [664, 578] width 325 height 648
click at [593, 490] on input at bounding box center [632, 487] width 126 height 40
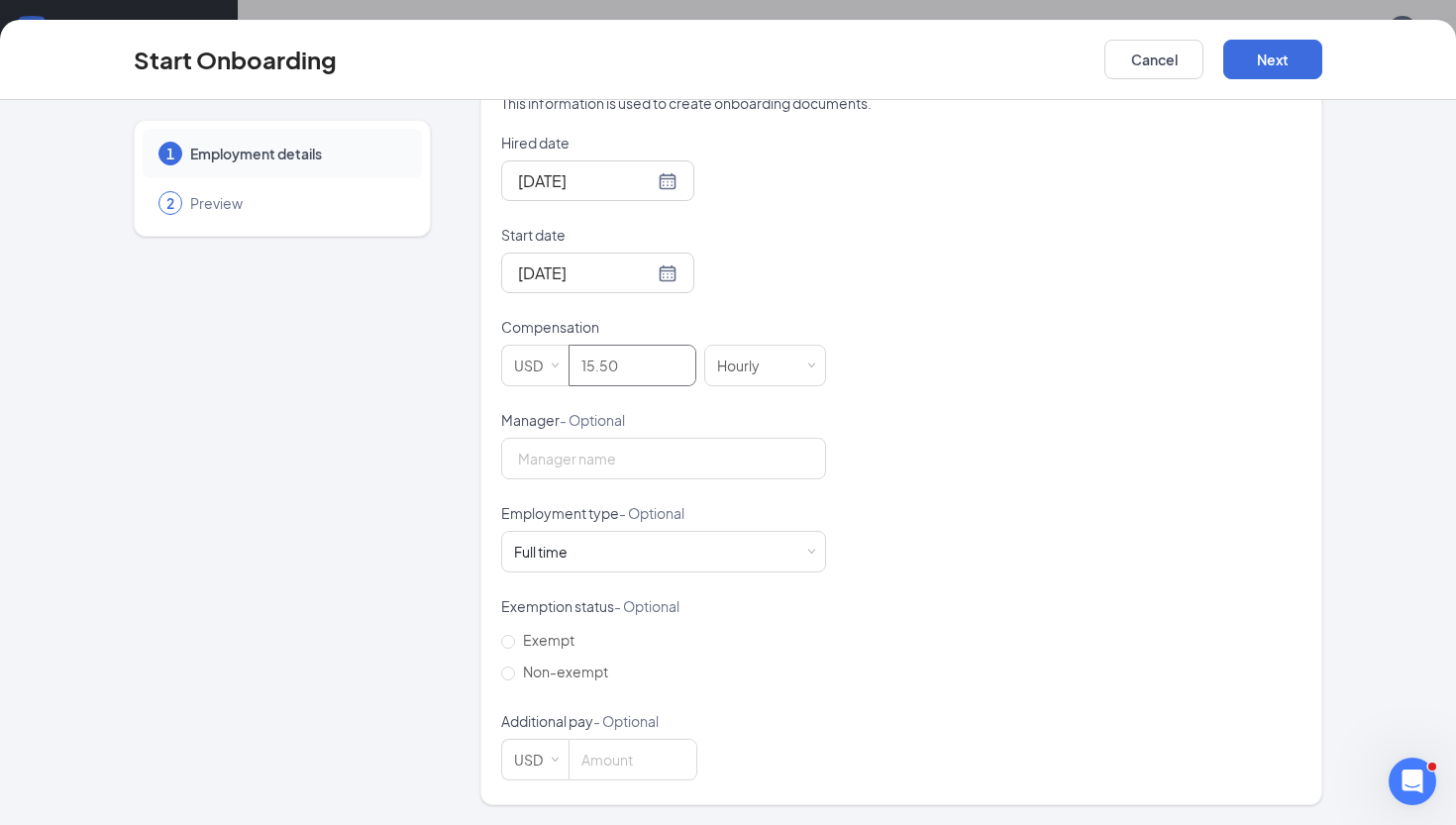
scroll to position [0, 0]
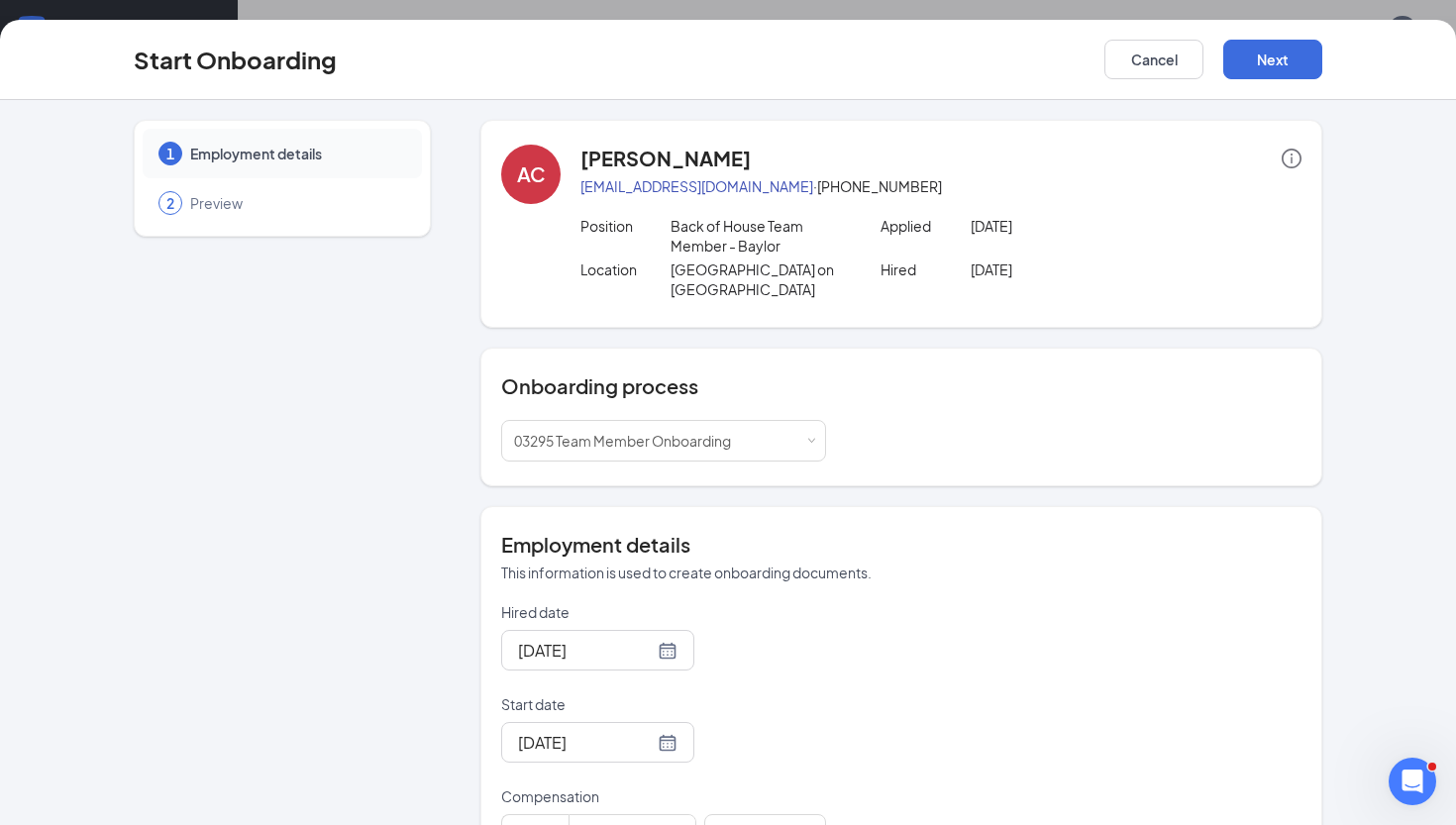
type input "15.5"
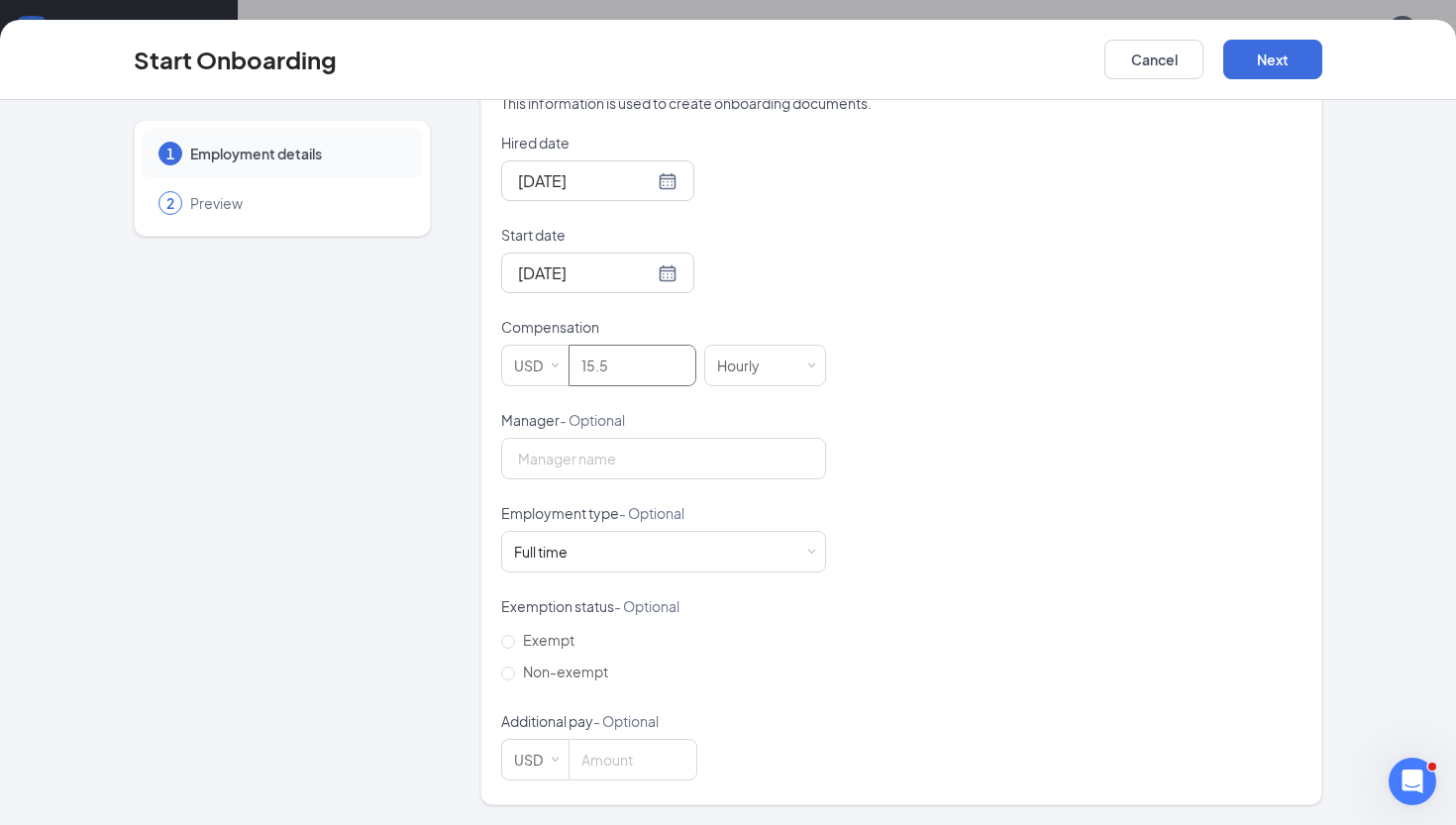
scroll to position [82, 0]
click at [1278, 49] on button "Next" at bounding box center [1273, 59] width 99 height 40
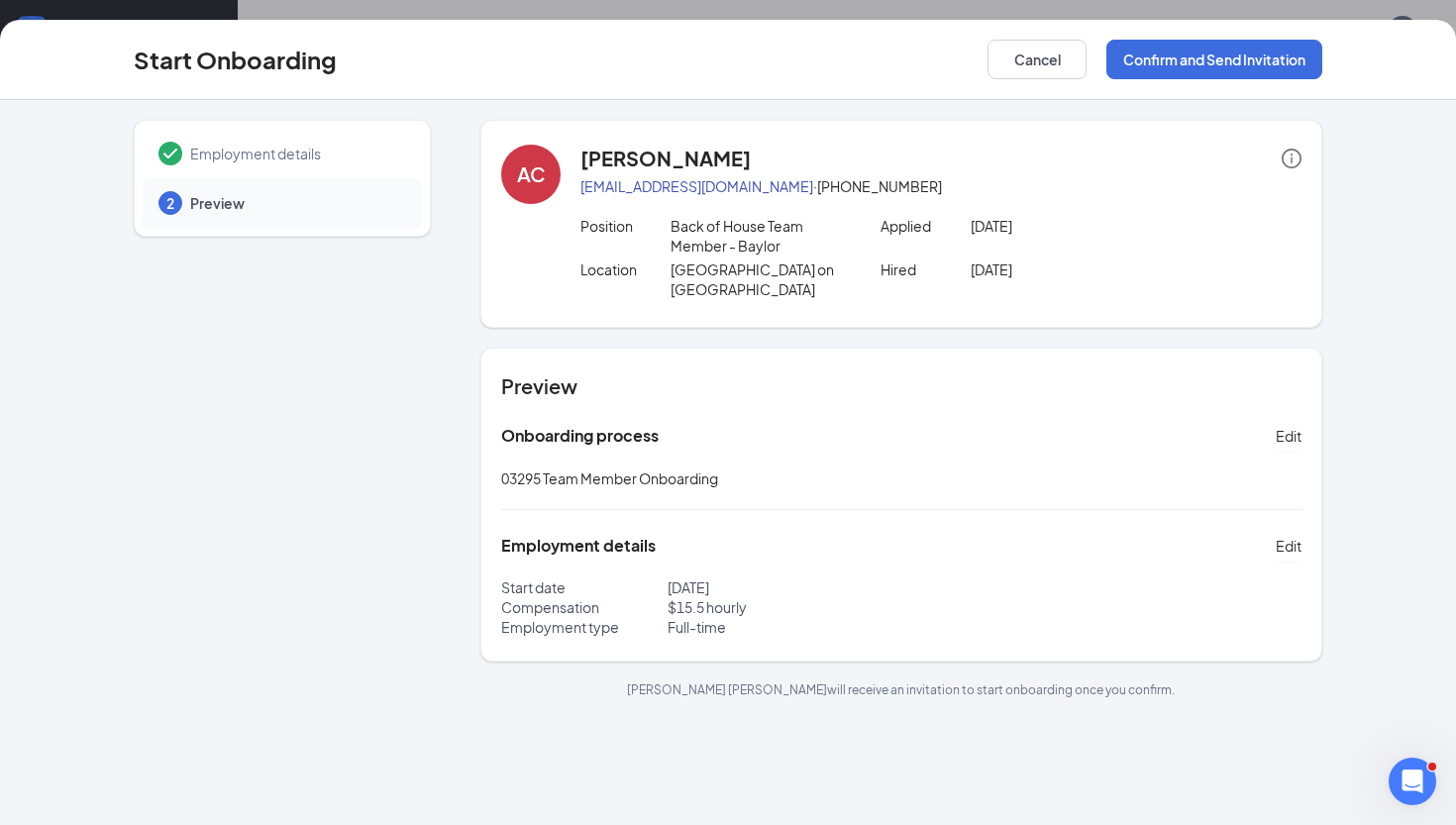
scroll to position [0, 0]
click at [1184, 62] on button "Confirm and Send Invitation" at bounding box center [1214, 59] width 216 height 40
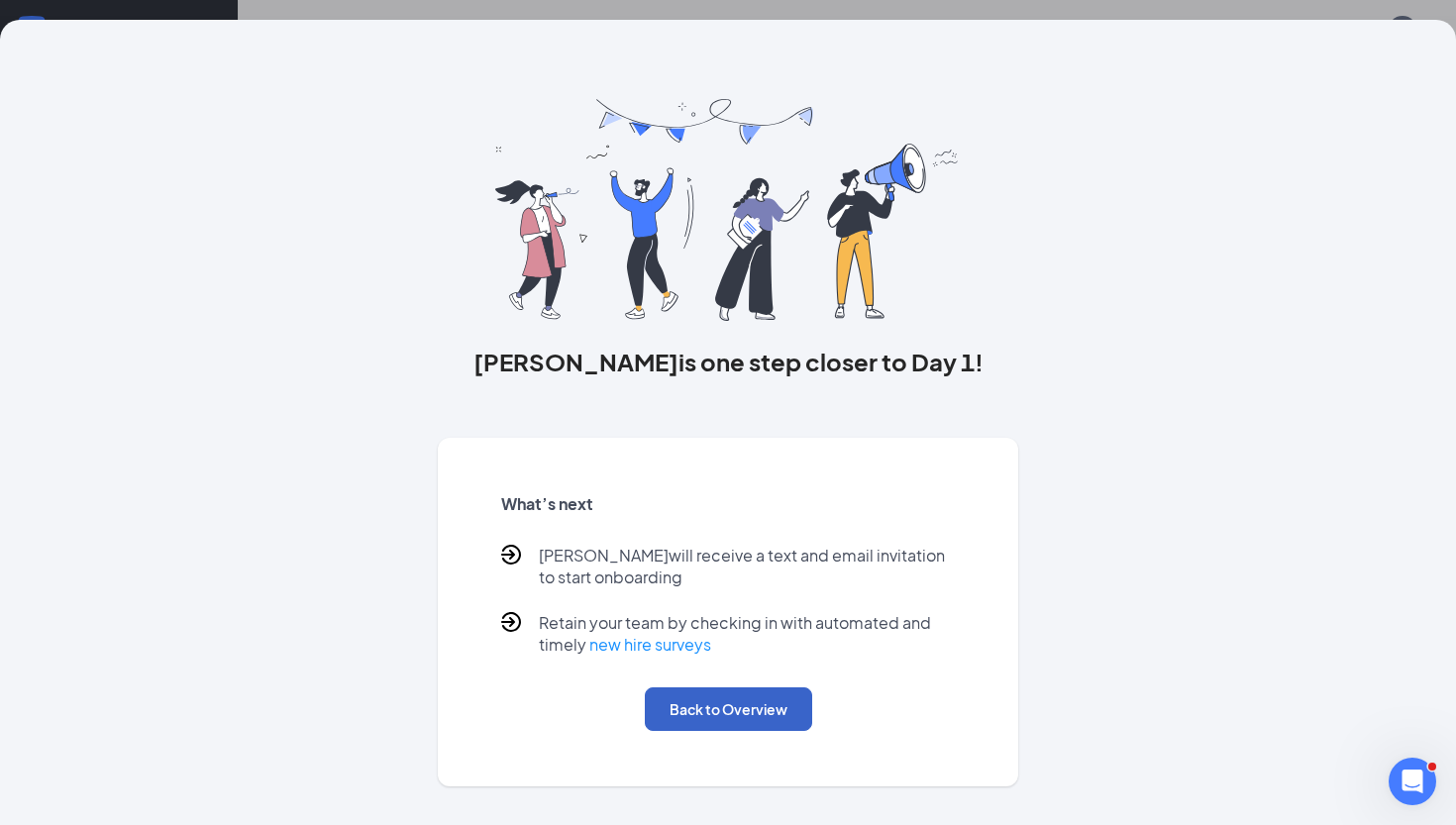
click at [744, 719] on button "Back to Overview" at bounding box center [728, 709] width 168 height 44
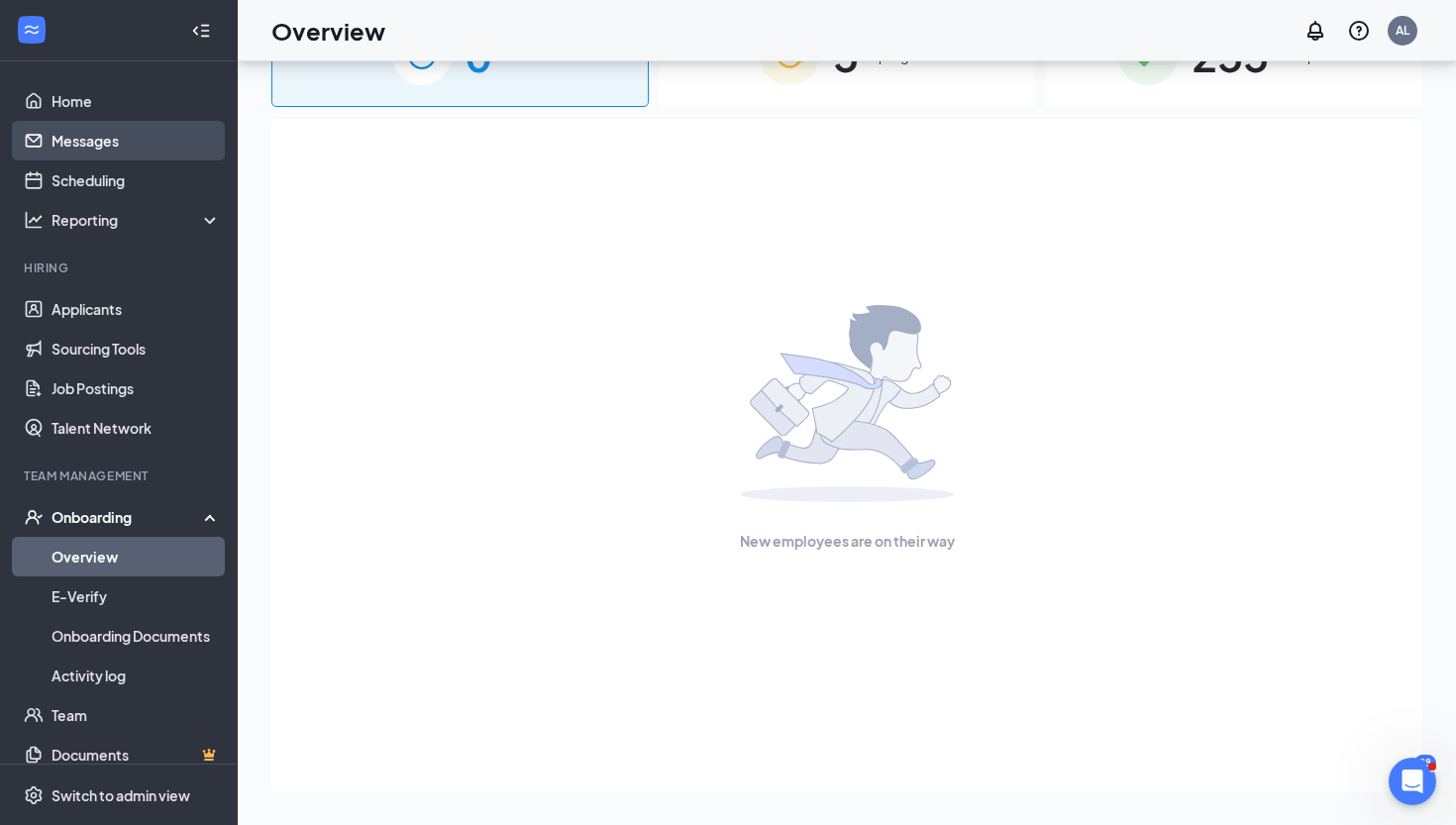
click at [110, 149] on link "Messages" at bounding box center [136, 141] width 169 height 40
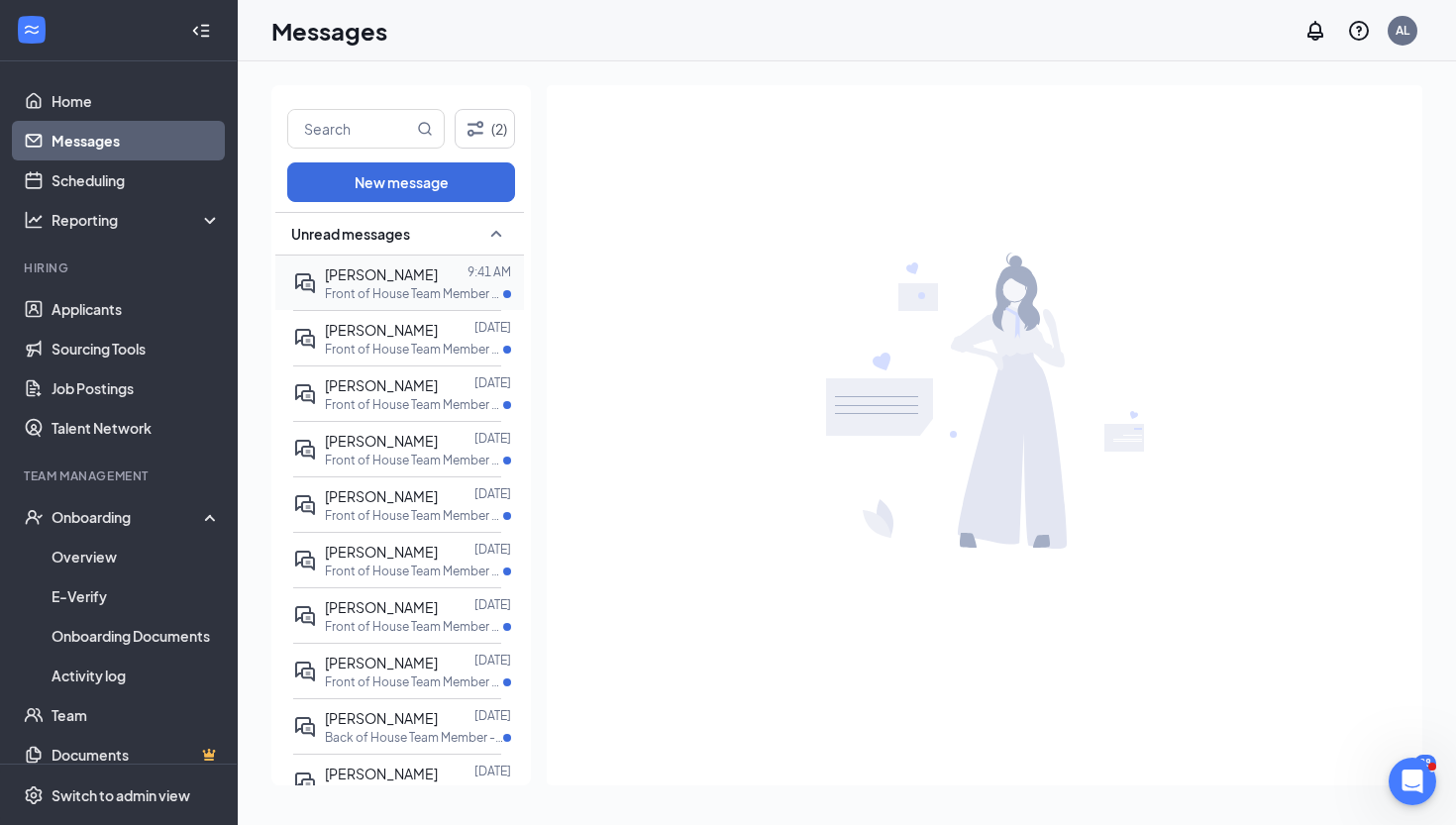
click at [361, 270] on span "[PERSON_NAME]" at bounding box center [382, 275] width 113 height 18
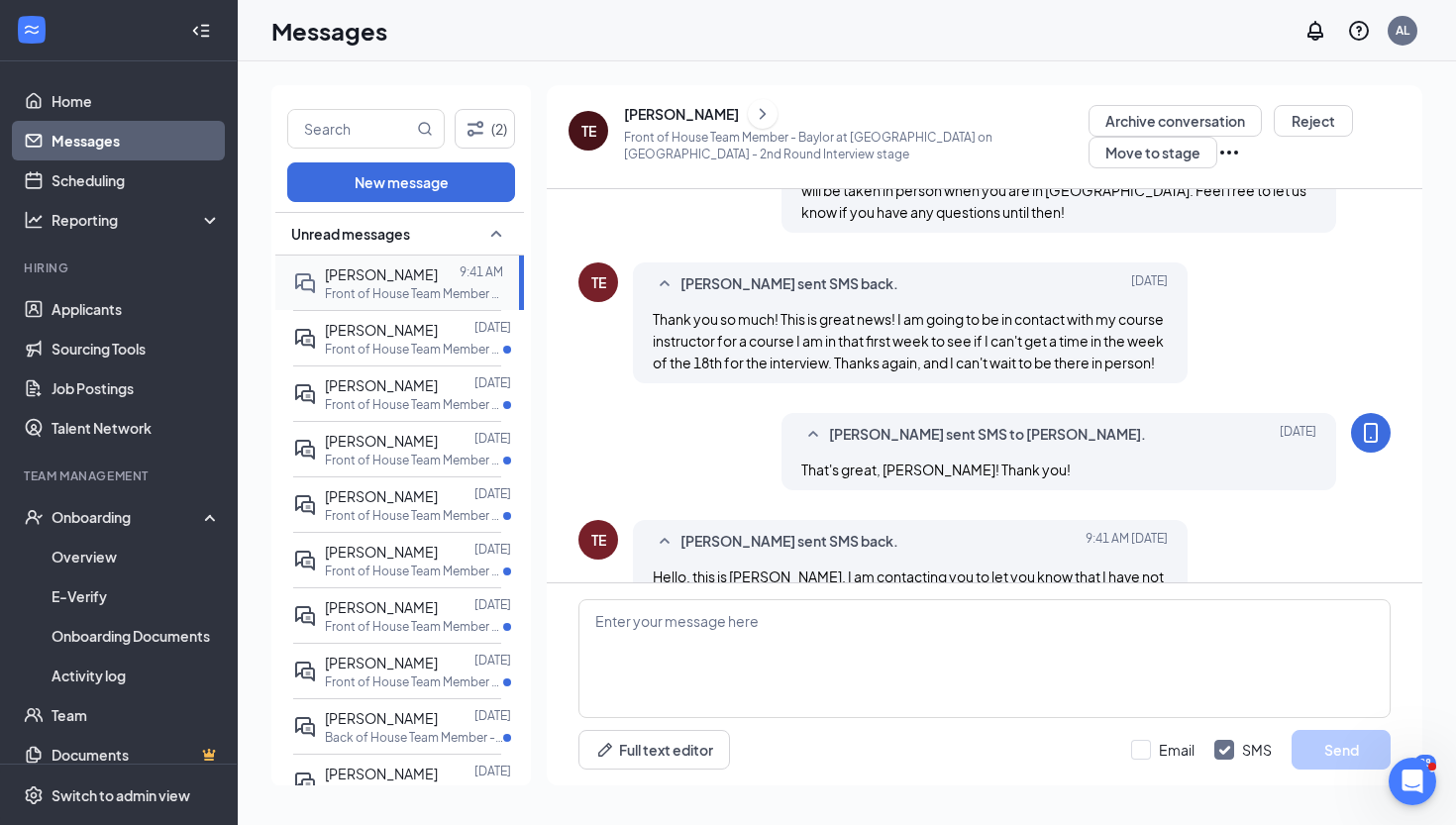
scroll to position [777, 0]
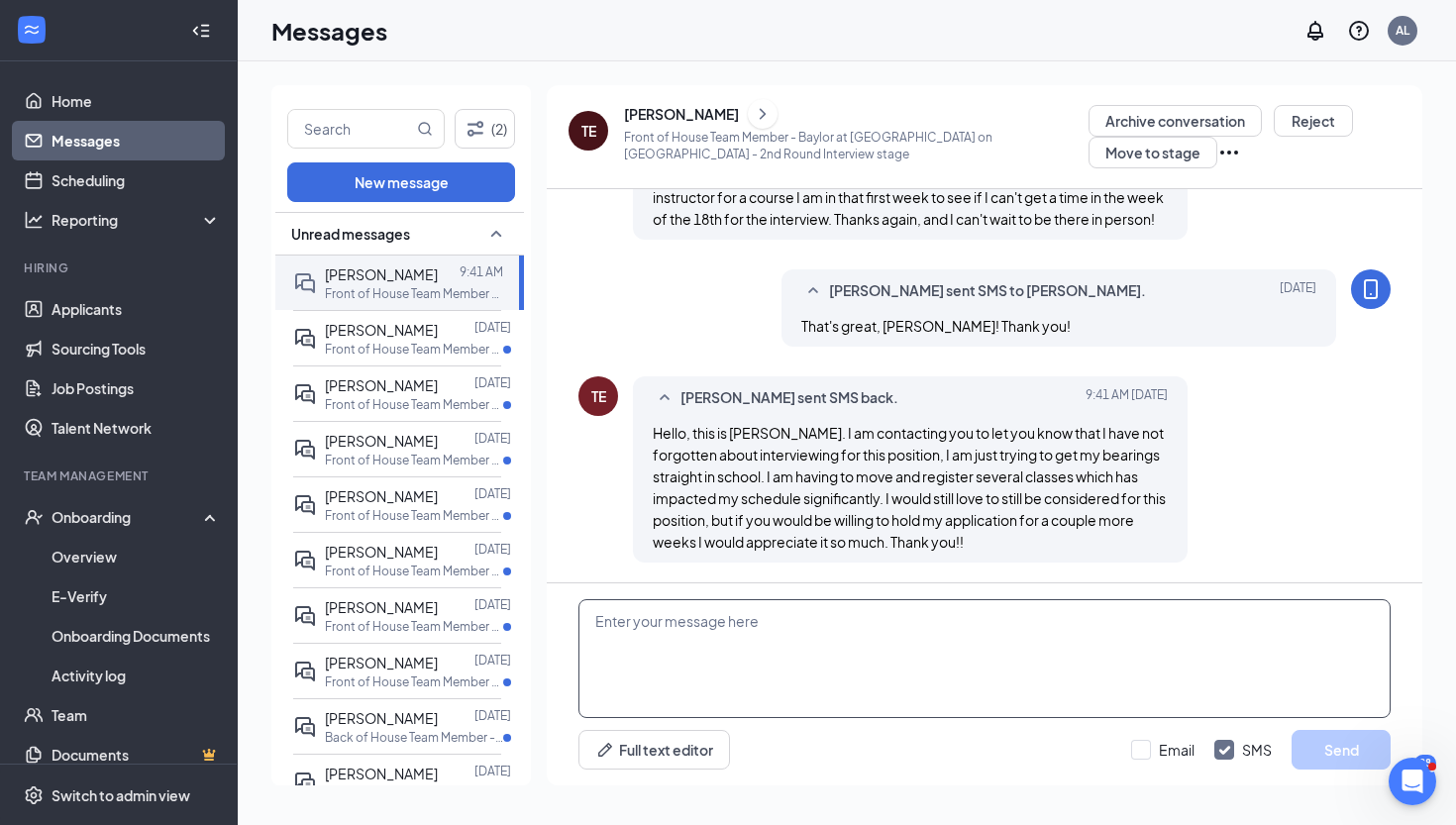
click at [662, 626] on textarea at bounding box center [984, 659] width 812 height 119
click at [810, 617] on textarea at bounding box center [984, 659] width 812 height 119
click at [721, 631] on textarea "Hi [PERSON_NAME]! We absolute understand and" at bounding box center [984, 659] width 812 height 119
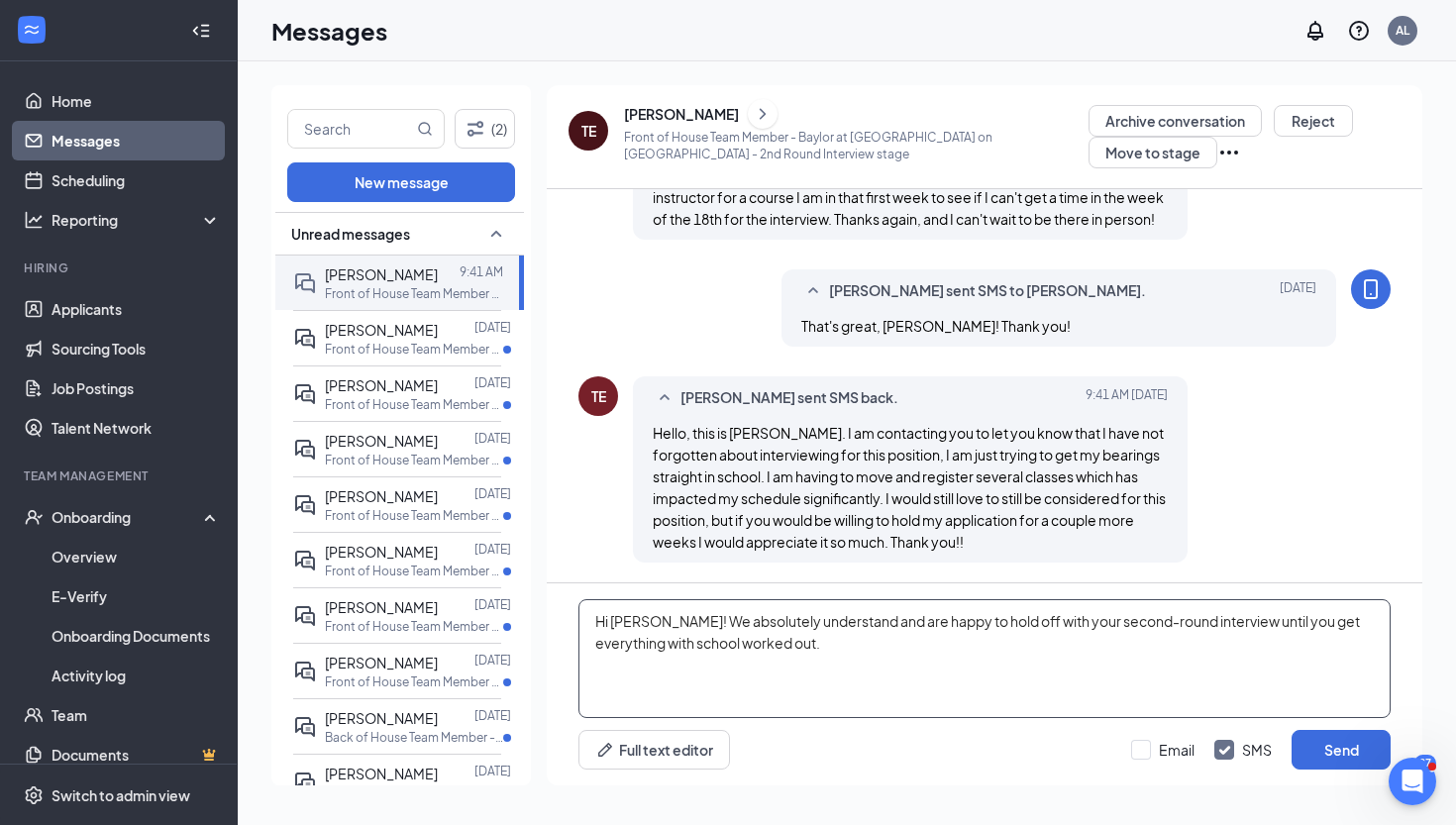
click at [1145, 648] on textarea "Hi [PERSON_NAME]! We absolutely understand and are happy to hold off with your …" at bounding box center [984, 659] width 812 height 119
click at [659, 688] on textarea "Hi [PERSON_NAME]! We absolutely understand and are happy to hold off with your …" at bounding box center [984, 659] width 812 height 119
drag, startPoint x: 671, startPoint y: 647, endPoint x: 720, endPoint y: 654, distance: 49.5
click at [720, 654] on textarea "Hi [PERSON_NAME]! We absolutely understand and are happy to hold off with your …" at bounding box center [984, 659] width 812 height 119
drag, startPoint x: 900, startPoint y: 640, endPoint x: 1119, endPoint y: 640, distance: 219.0
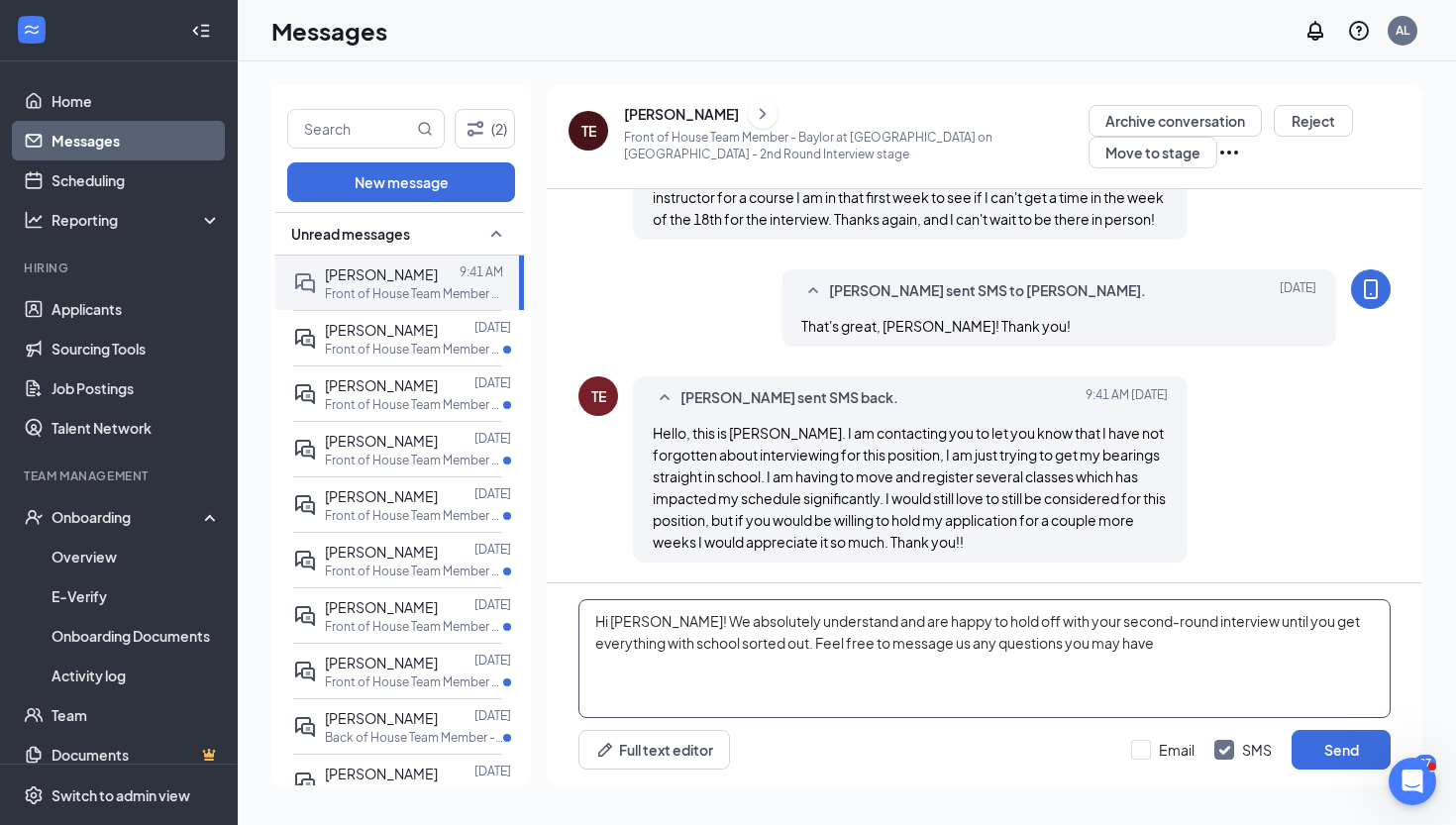
click at [1119, 640] on textarea "Hi [PERSON_NAME]! We absolutely understand and are happy to hold off with your …" at bounding box center [984, 659] width 812 height 119
click at [823, 664] on textarea "Hi [PERSON_NAME]! We absolutely understand and are happy to hold off with your …" at bounding box center [984, 659] width 812 height 119
click at [1130, 670] on textarea "Hi [PERSON_NAME]! We absolutely understand and are happy to hold off with your …" at bounding box center [984, 659] width 812 height 119
click at [1247, 648] on textarea "Hi [PERSON_NAME]! We absolutely understand and are happy to hold off with your …" at bounding box center [984, 659] width 812 height 119
click at [1327, 648] on textarea "Hi [PERSON_NAME]! We absolutely understand and are happy to hold off with your …" at bounding box center [984, 659] width 812 height 119
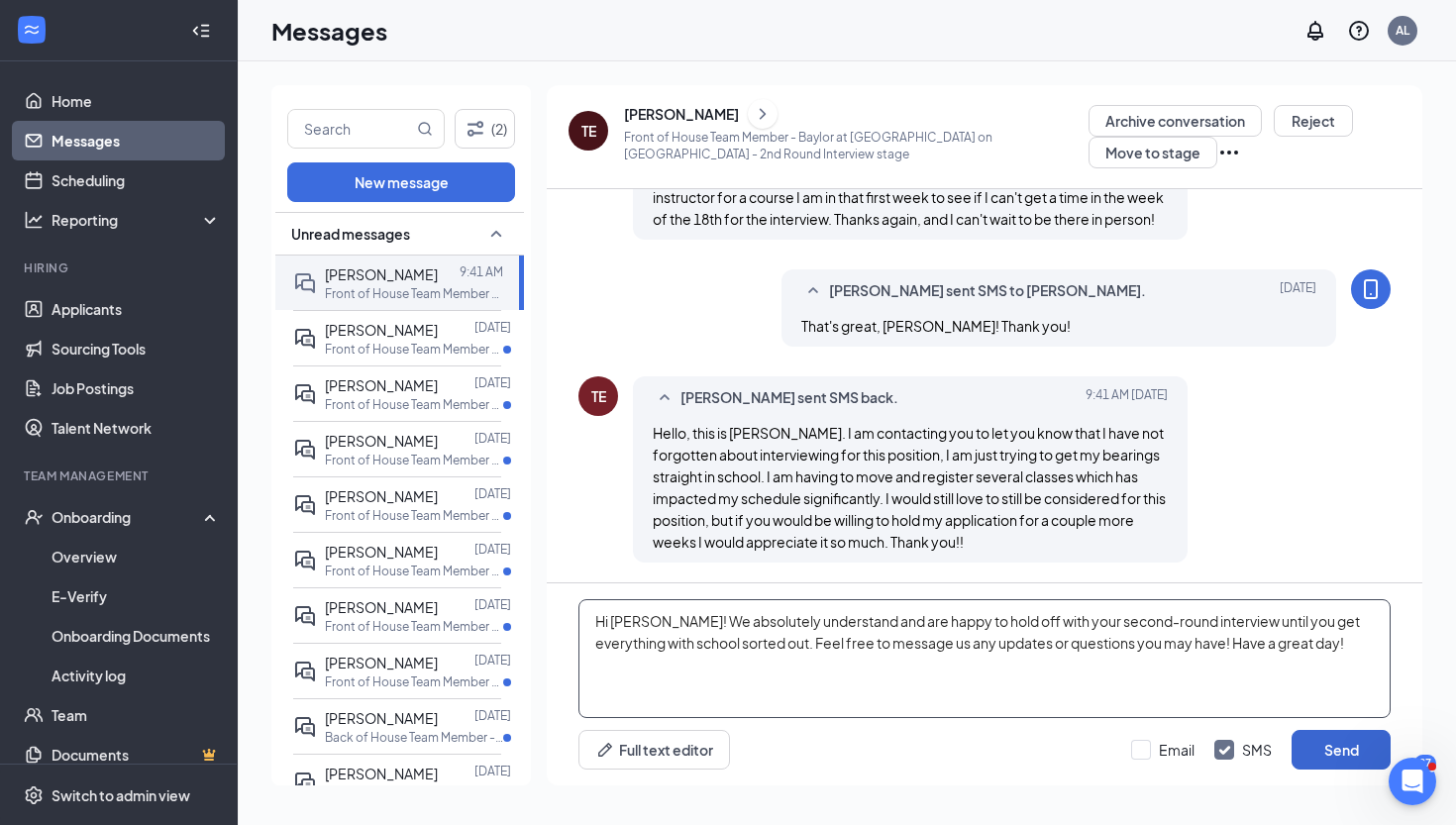
type textarea "Hi [PERSON_NAME]! We absolutely understand and are happy to hold off with your …"
click at [1362, 759] on button "Send" at bounding box center [1341, 750] width 99 height 40
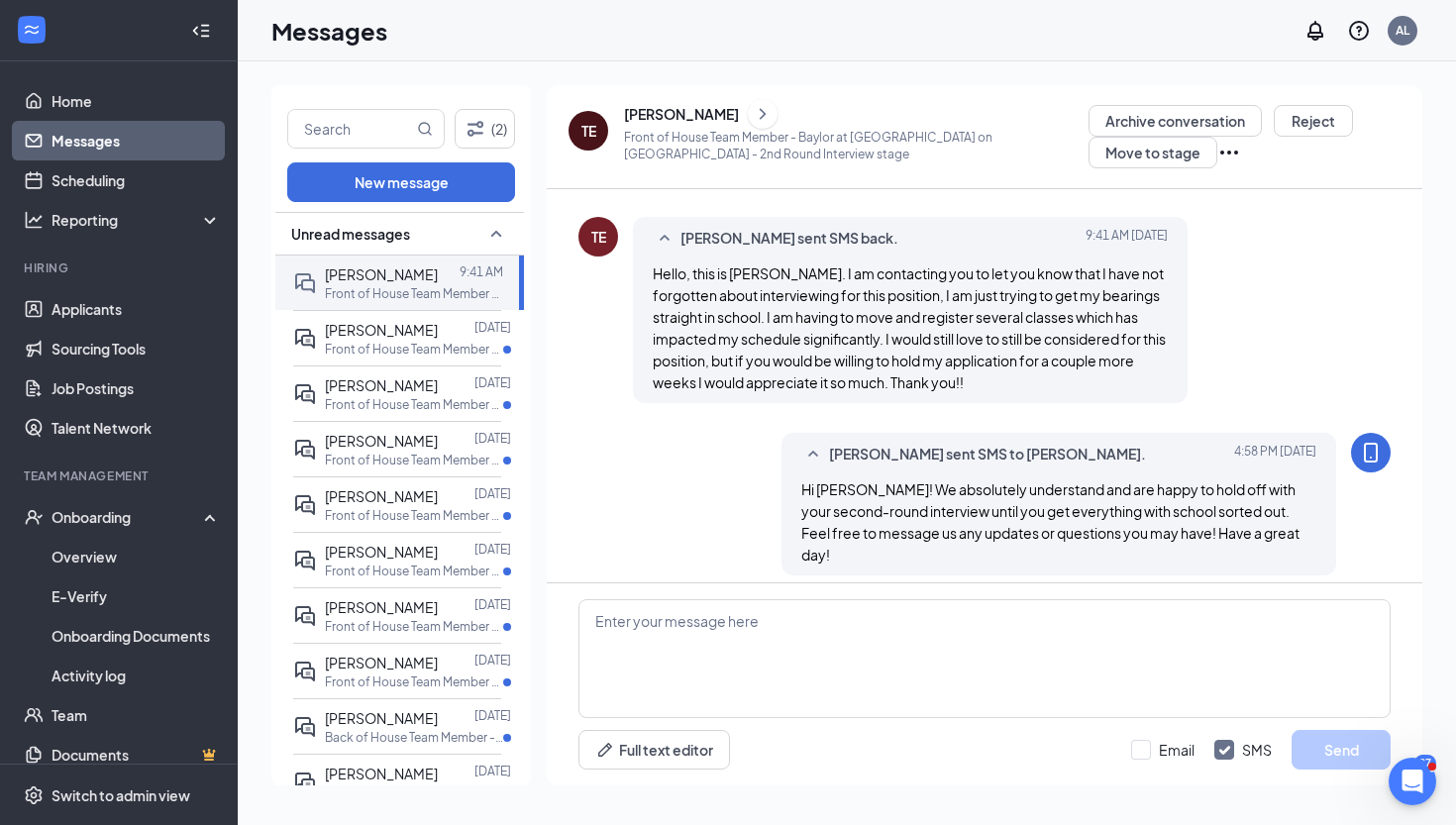
scroll to position [928, 0]
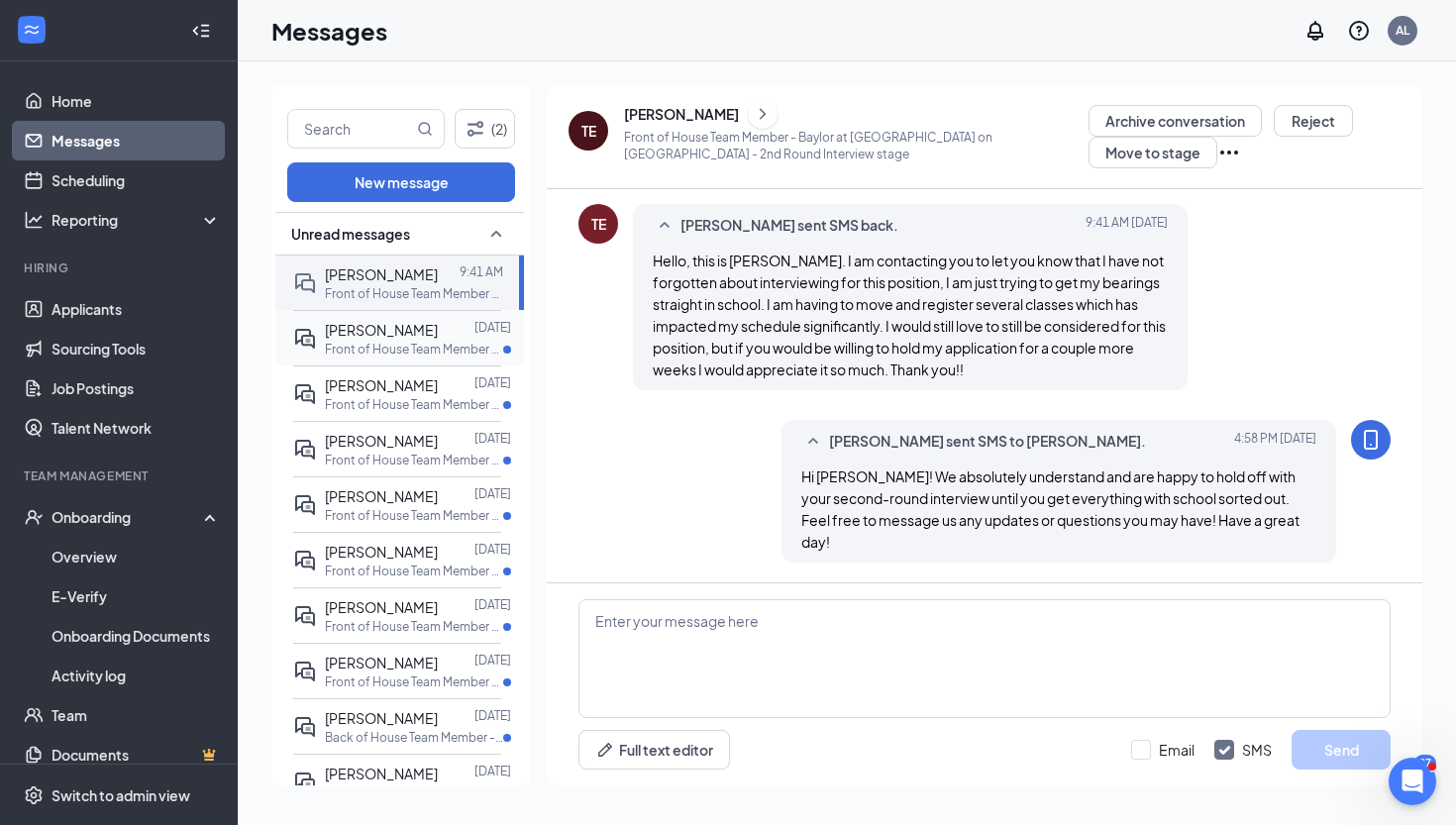
click at [372, 342] on p "Front of House Team Member - Baylor at [GEOGRAPHIC_DATA] on [GEOGRAPHIC_DATA]" at bounding box center [414, 349] width 178 height 17
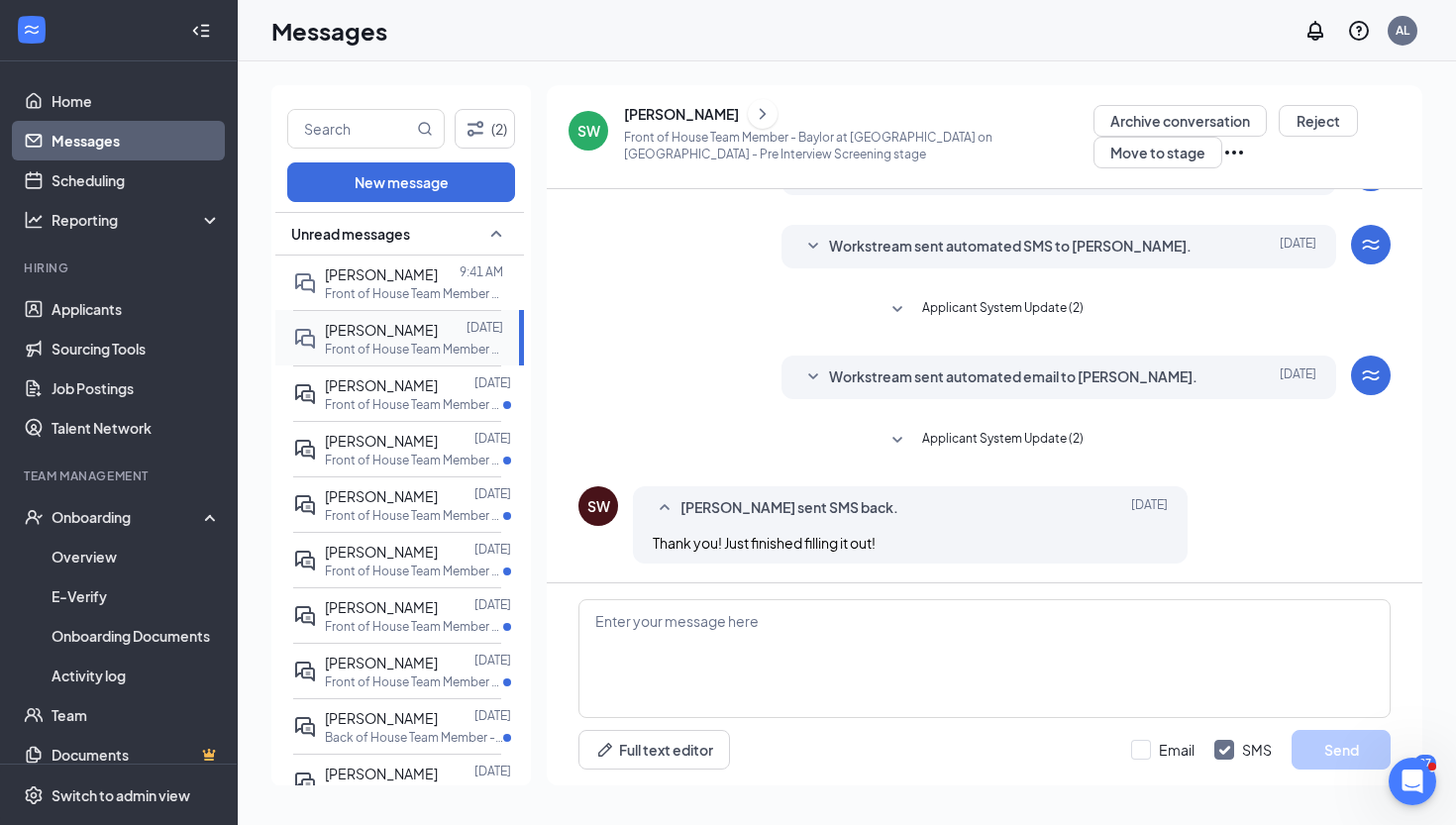
scroll to position [106, 0]
